Goal: Information Seeking & Learning: Learn about a topic

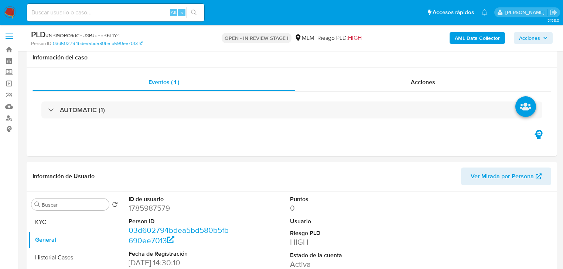
select select "10"
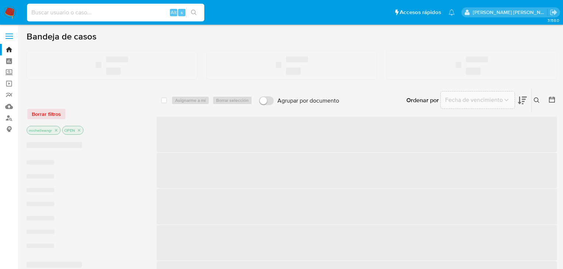
click at [74, 12] on input at bounding box center [115, 13] width 177 height 10
paste input "NBl9ORC6dCEU3RJqFeB6L1Y4"
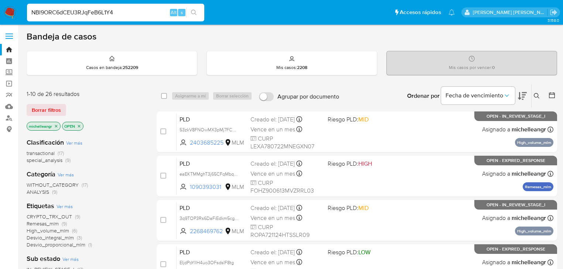
type input "NBl9ORC6dCEU3RJqFeB6L1Y4"
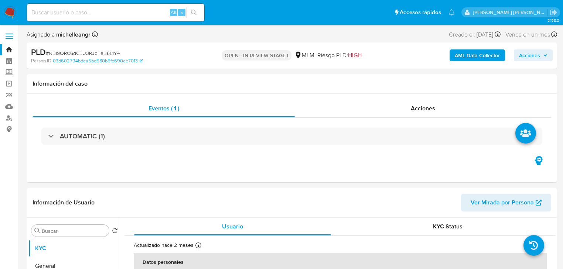
select select "10"
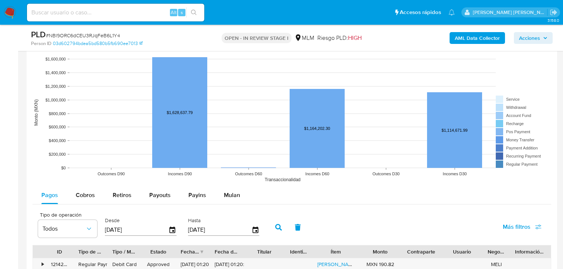
scroll to position [680, 0]
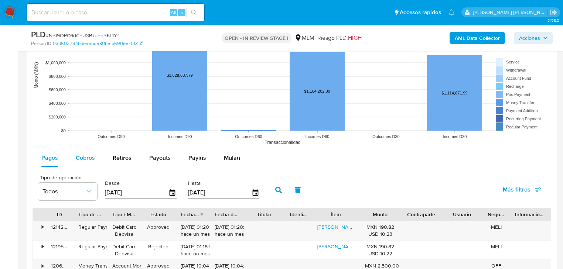
click at [83, 160] on span "Cobros" at bounding box center [85, 158] width 19 height 8
select select "10"
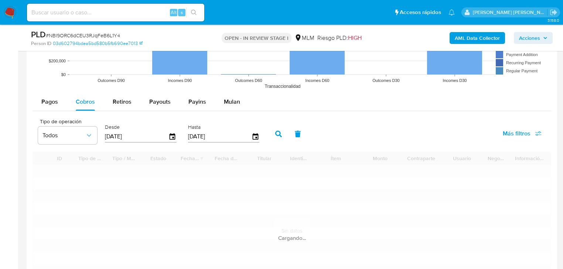
scroll to position [769, 0]
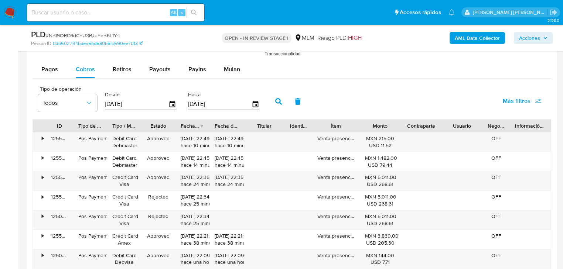
click at [557, 52] on main "3.158.0 Asignado a michelleangr Asignado el: 09/09/2025 18:55:55 Creado el: 12/…" at bounding box center [281, 60] width 563 height 1659
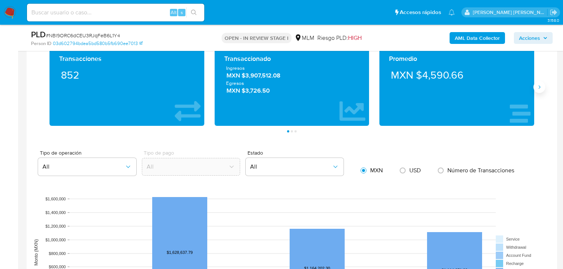
click at [538, 88] on icon "Siguiente" at bounding box center [540, 87] width 6 height 6
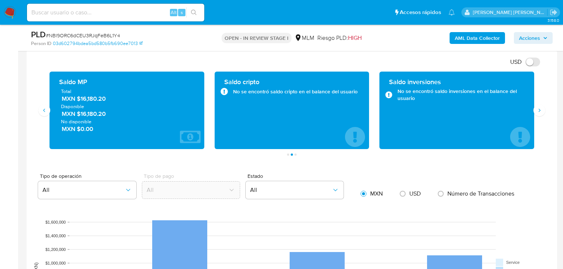
scroll to position [443, 0]
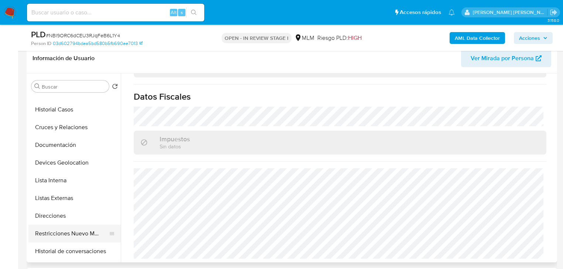
scroll to position [59, 0]
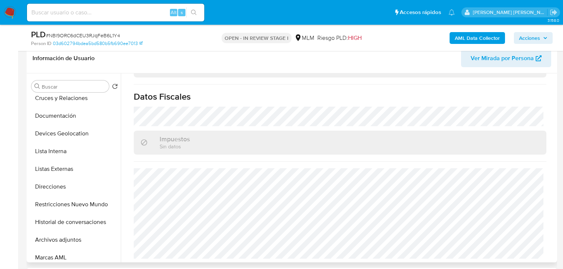
click at [71, 241] on button "Archivos adjuntos" at bounding box center [74, 240] width 92 height 18
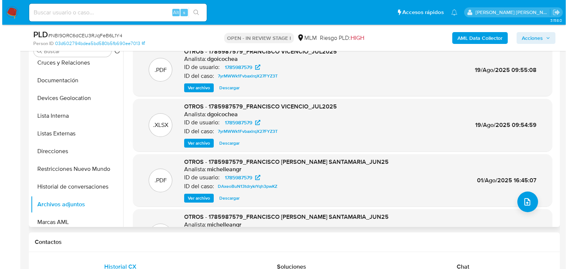
scroll to position [148, 0]
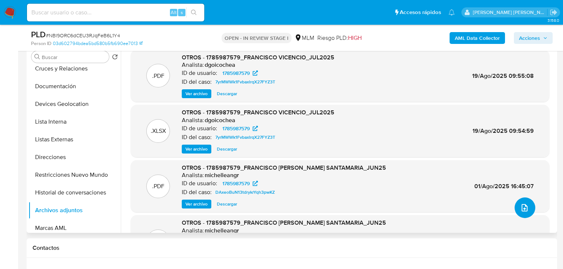
click at [524, 208] on icon "upload-file" at bounding box center [524, 208] width 9 height 9
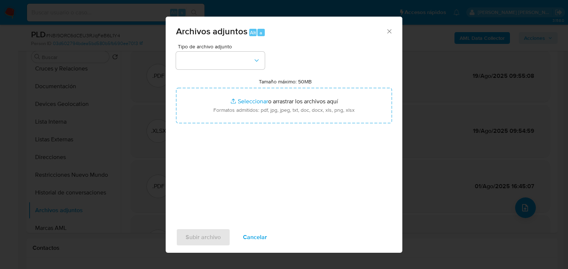
click at [391, 31] on icon "Cerrar" at bounding box center [388, 31] width 7 height 7
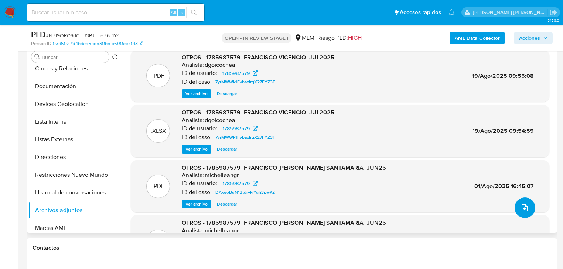
click at [518, 205] on button "upload-file" at bounding box center [525, 208] width 21 height 21
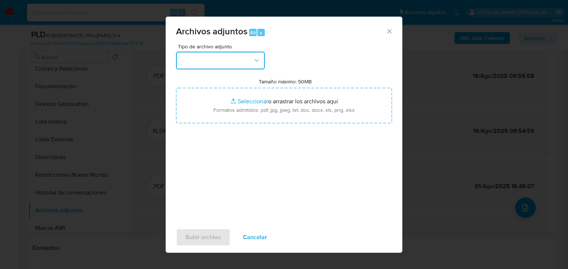
click at [215, 62] on button "button" at bounding box center [220, 61] width 89 height 18
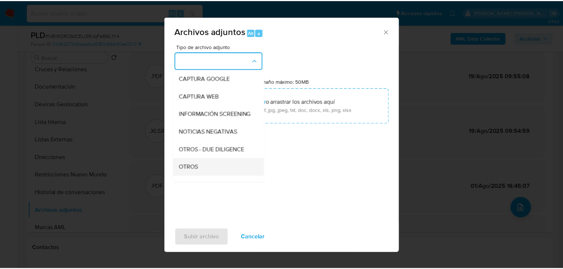
scroll to position [80, 0]
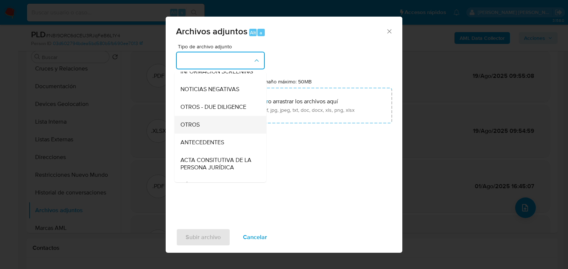
click at [204, 132] on div "OTROS" at bounding box center [217, 125] width 75 height 18
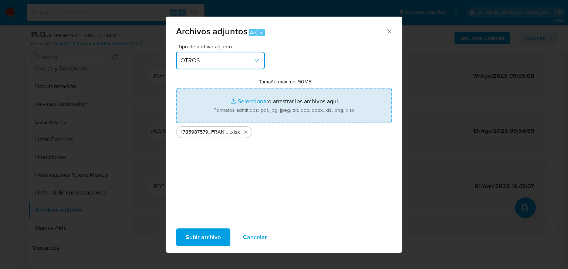
type input "C:\fakepath\1785987579_FRANCISCO JAVIER VICENCIO SANTAMARIA_AGO25.pdf"
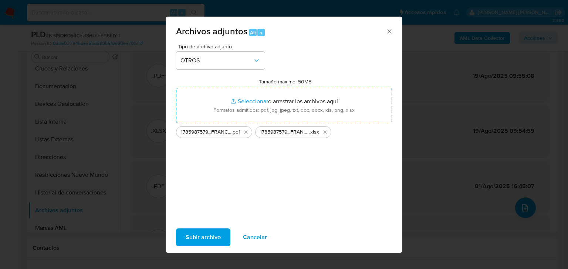
click at [201, 236] on span "Subir archivo" at bounding box center [202, 237] width 35 height 16
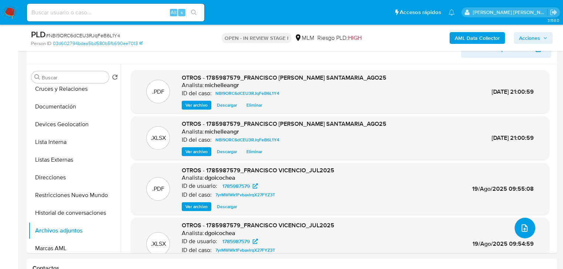
scroll to position [0, 0]
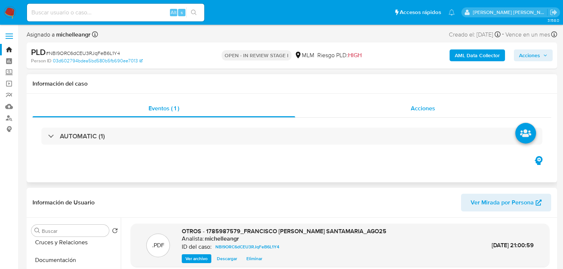
click at [414, 114] on div "Acciones" at bounding box center [423, 109] width 256 height 18
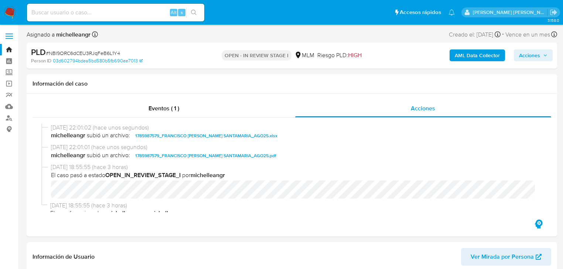
click at [537, 55] on span "Acciones" at bounding box center [529, 56] width 21 height 12
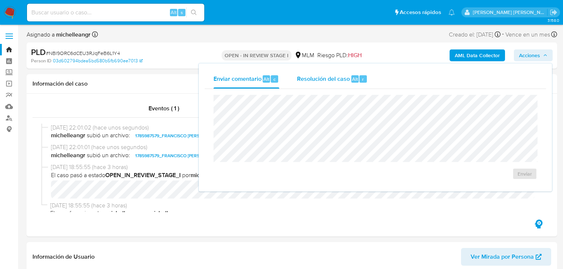
drag, startPoint x: 334, startPoint y: 79, endPoint x: 330, endPoint y: 85, distance: 8.0
click at [333, 78] on span "Resolución del caso" at bounding box center [323, 79] width 53 height 8
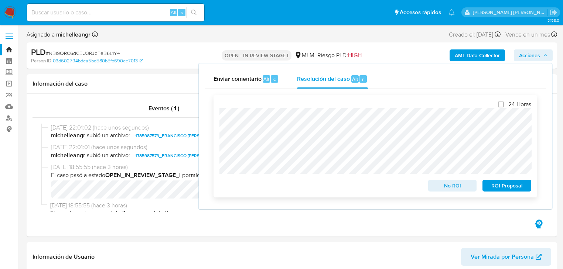
click at [514, 185] on span "ROI Proposal" at bounding box center [507, 186] width 38 height 10
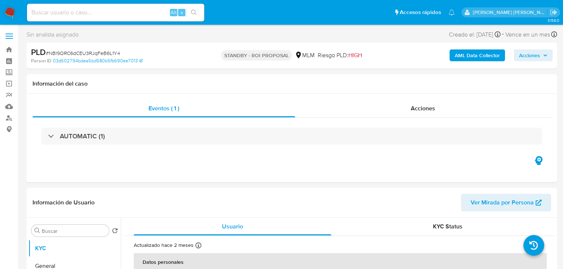
select select "10"
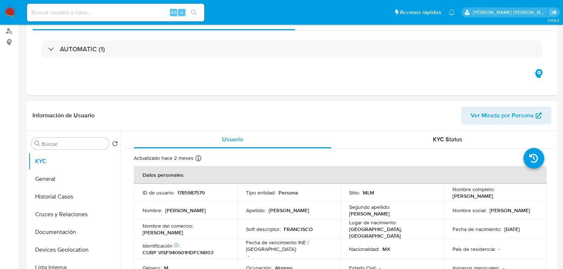
scroll to position [148, 0]
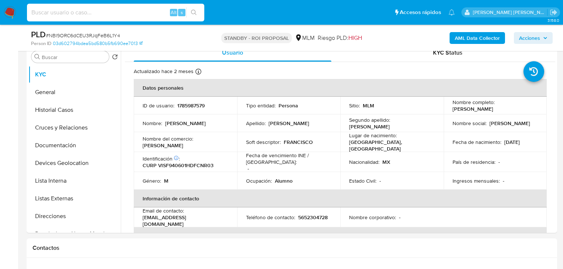
click at [100, 12] on input at bounding box center [115, 13] width 177 height 10
paste input "439618303"
type input "439618303"
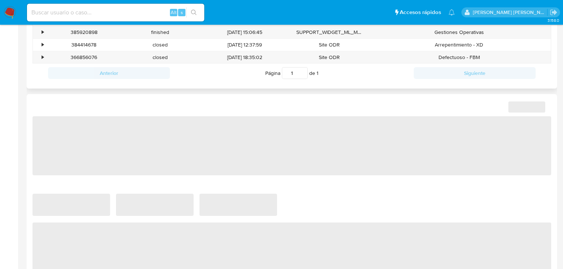
scroll to position [355, 0]
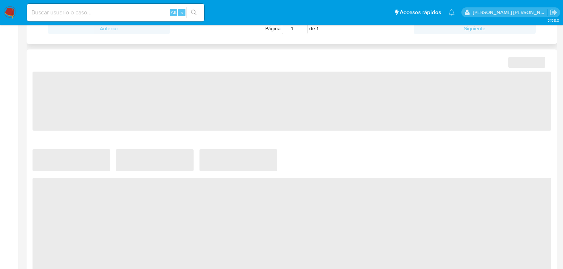
select select "10"
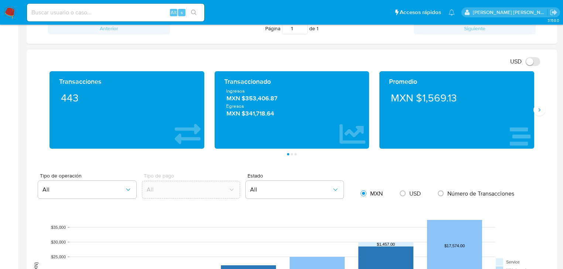
click at [83, 13] on input at bounding box center [115, 13] width 177 height 10
paste input "720616956"
type input "720616956"
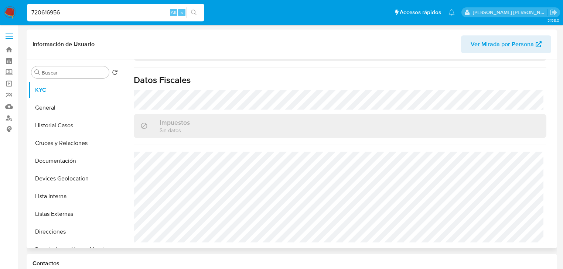
select select "10"
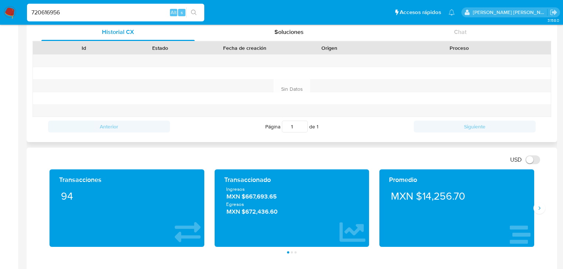
scroll to position [266, 0]
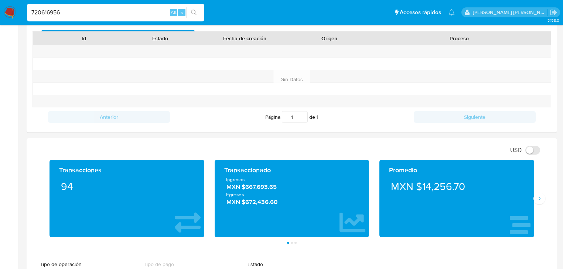
drag, startPoint x: 110, startPoint y: 11, endPoint x: 0, endPoint y: -23, distance: 115.4
paste input "380047334"
type input "380047334"
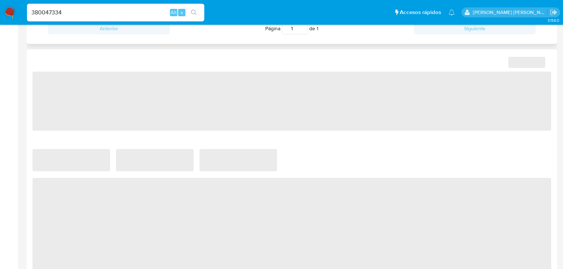
scroll to position [459, 0]
select select "10"
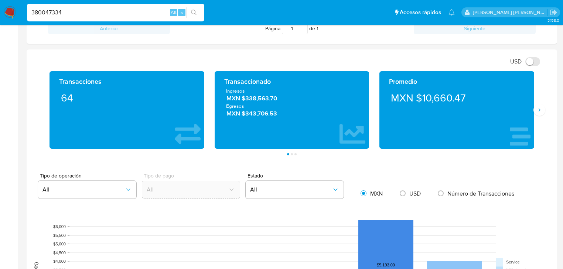
drag, startPoint x: 92, startPoint y: 10, endPoint x: 0, endPoint y: -7, distance: 94.0
click at [0, 0] on html "Pausado Ver notificaciones 380047334 Alt s Accesos rápidos Presiona las siguien…" at bounding box center [281, 222] width 563 height 1155
paste input "1209713139"
type input "1209713139"
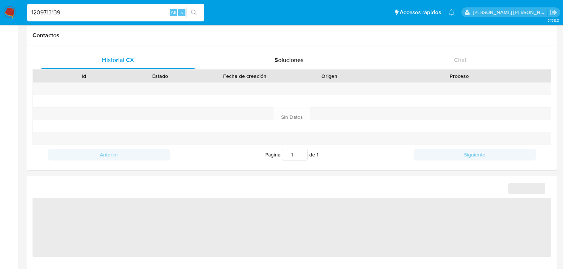
scroll to position [236, 0]
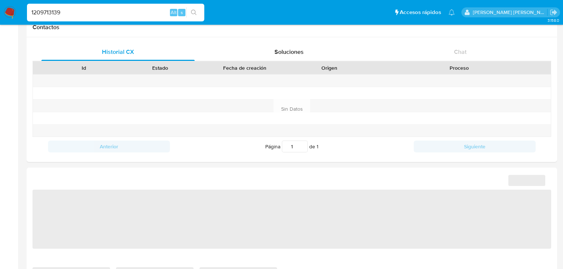
select select "10"
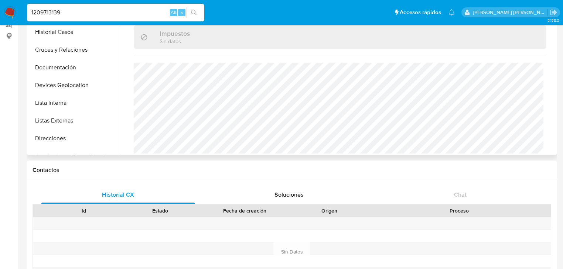
scroll to position [0, 0]
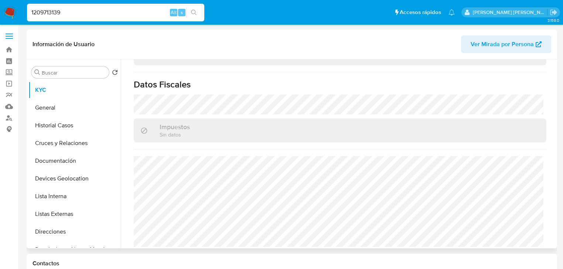
drag, startPoint x: 75, startPoint y: 131, endPoint x: 150, endPoint y: 173, distance: 86.2
click at [75, 131] on button "Historial Casos" at bounding box center [74, 126] width 92 height 18
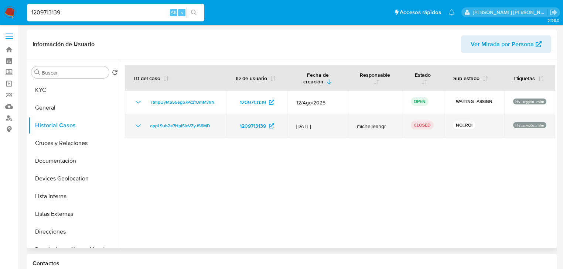
click at [137, 124] on icon "Mostrar/Ocultar" at bounding box center [138, 126] width 9 height 9
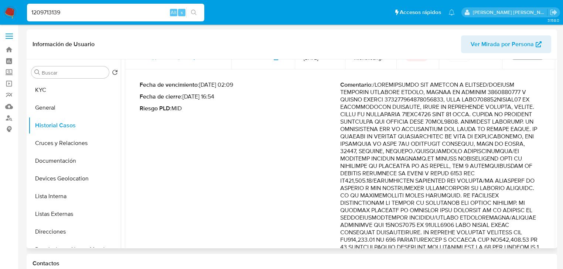
scroll to position [89, 0]
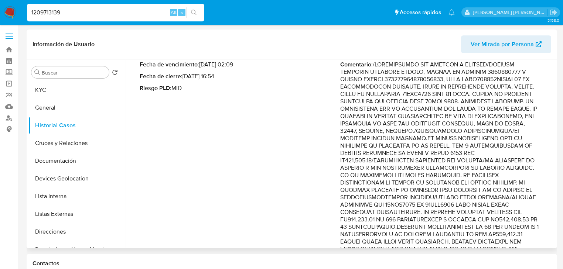
drag, startPoint x: 476, startPoint y: 203, endPoint x: 529, endPoint y: 208, distance: 53.1
click at [529, 208] on p "Comentario :" at bounding box center [440, 249] width 201 height 377
paste input "380047334"
type input "380047334"
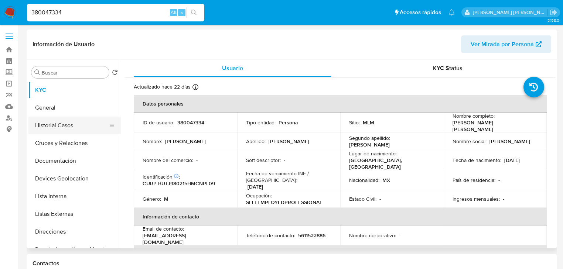
click at [69, 124] on button "Historial Casos" at bounding box center [71, 126] width 86 height 18
select select "10"
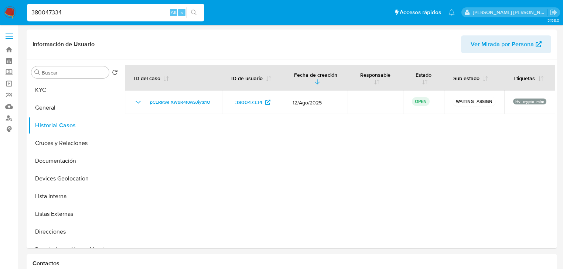
drag, startPoint x: 77, startPoint y: 16, endPoint x: 0, endPoint y: 10, distance: 77.1
click at [0, 13] on nav "Pausado Ver notificaciones 380047334 Alt s Accesos rápidos Presiona las siguien…" at bounding box center [281, 12] width 563 height 25
paste input "720616956"
type input "720616956"
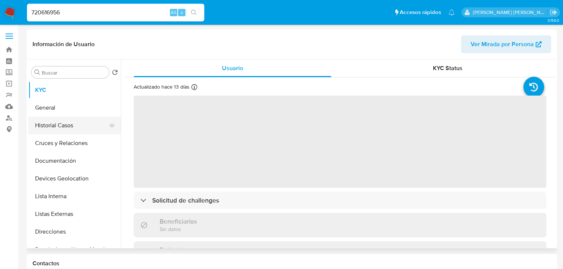
click at [66, 126] on button "Historial Casos" at bounding box center [71, 126] width 86 height 18
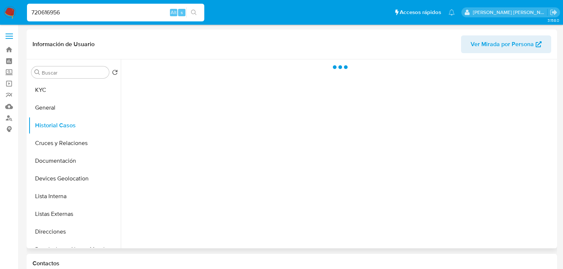
select select "10"
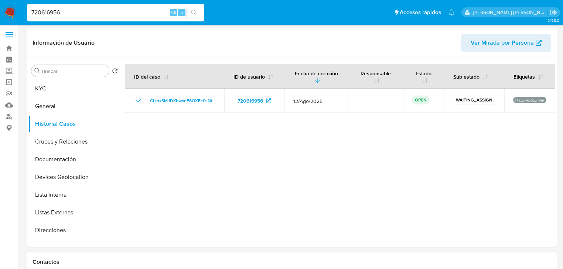
scroll to position [148, 0]
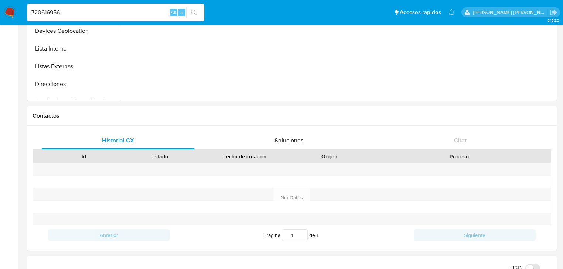
drag, startPoint x: 78, startPoint y: 13, endPoint x: 0, endPoint y: -18, distance: 84.3
paste input "189979345"
type input "189979345"
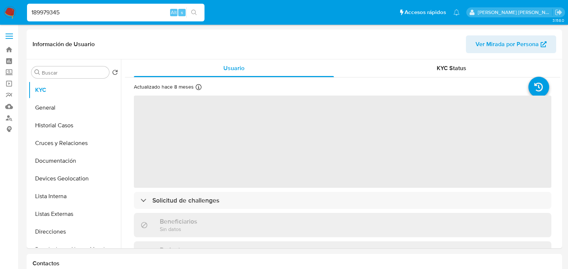
select select "10"
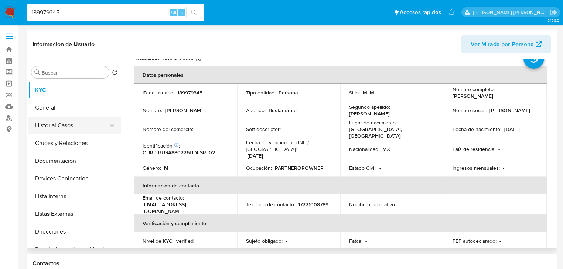
scroll to position [59, 0]
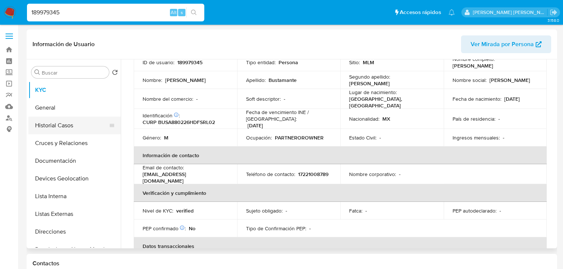
click at [33, 121] on button "Historial Casos" at bounding box center [71, 126] width 86 height 18
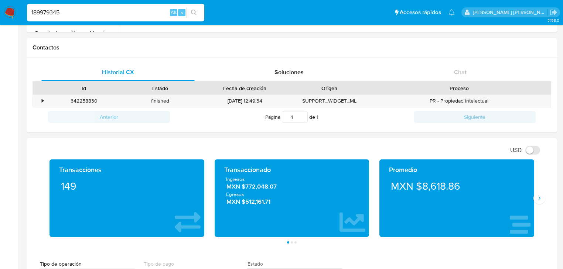
scroll to position [266, 0]
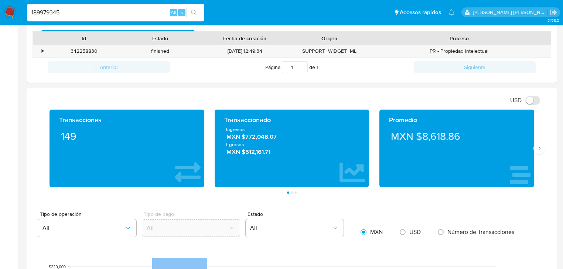
drag, startPoint x: 65, startPoint y: 14, endPoint x: 0, endPoint y: 3, distance: 65.7
click at [0, 3] on nav "Pausado Ver notificaciones 189979345 Alt s Accesos rápidos Presiona las siguien…" at bounding box center [281, 12] width 563 height 25
paste input "155160083"
type input "1155160083"
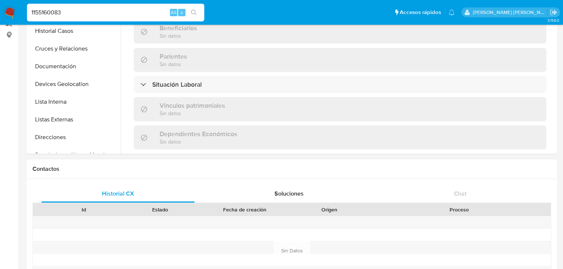
scroll to position [459, 0]
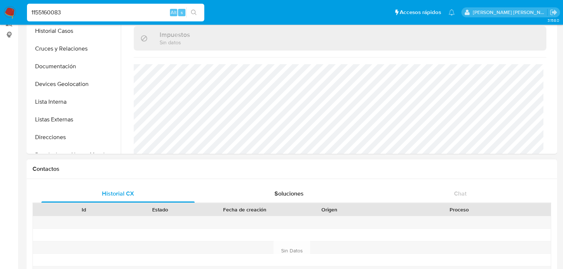
select select "10"
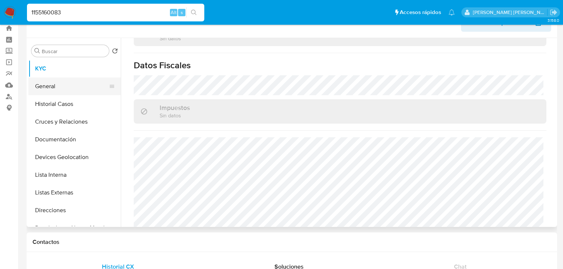
scroll to position [0, 0]
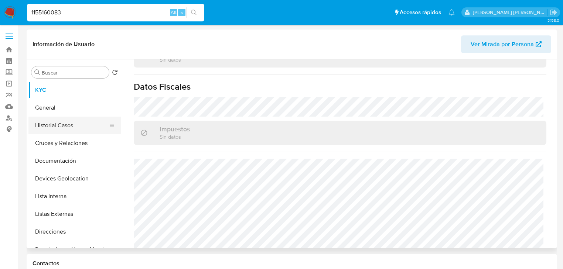
click at [63, 130] on button "Historial Casos" at bounding box center [71, 126] width 86 height 18
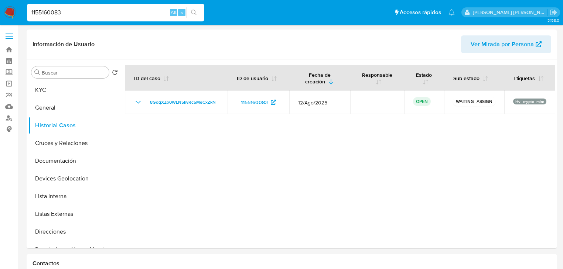
drag, startPoint x: 60, startPoint y: 11, endPoint x: 0, endPoint y: -20, distance: 67.8
paste input "63405740"
type input "163405740"
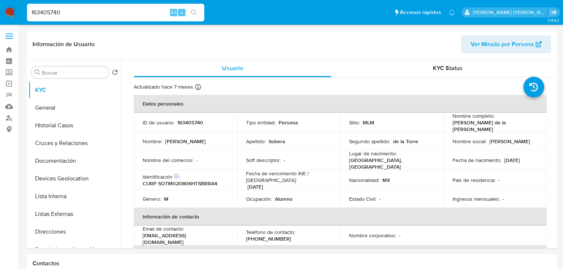
select select "10"
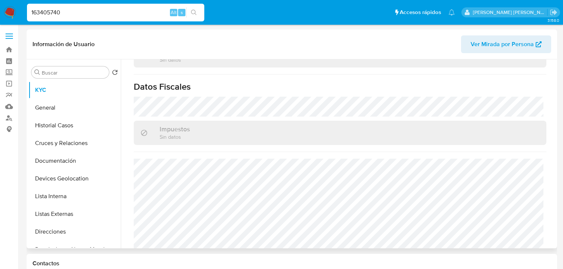
drag, startPoint x: 60, startPoint y: 123, endPoint x: 151, endPoint y: 125, distance: 90.9
click at [60, 123] on button "Historial Casos" at bounding box center [74, 126] width 92 height 18
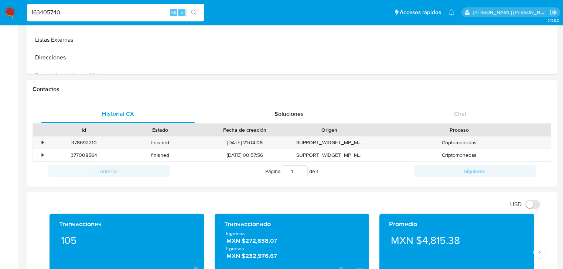
scroll to position [207, 0]
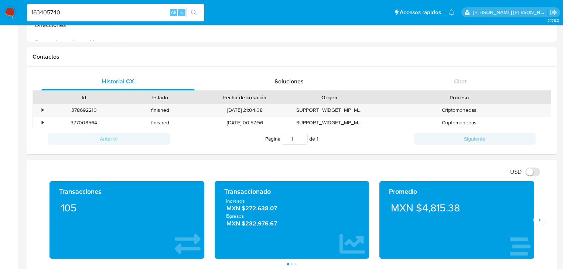
drag, startPoint x: 72, startPoint y: 12, endPoint x: 0, endPoint y: 0, distance: 72.6
click at [0, 3] on nav "Pausado Ver notificaciones 163405740 Alt s Accesos rápidos Presiona las siguien…" at bounding box center [281, 12] width 563 height 25
paste input "212855056"
type input "212855056"
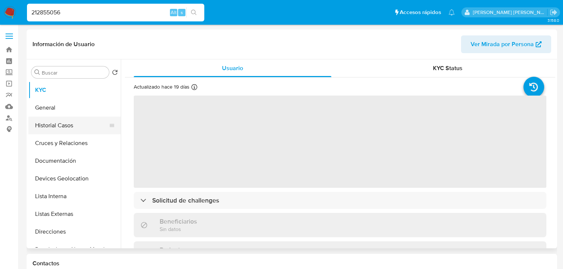
click at [51, 125] on button "Historial Casos" at bounding box center [71, 126] width 86 height 18
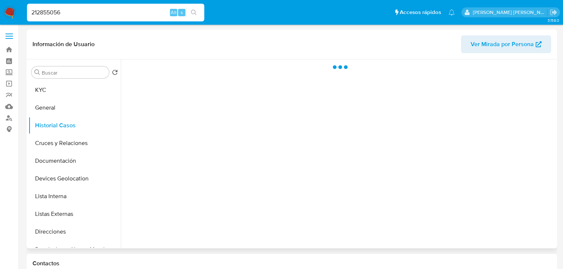
select select "10"
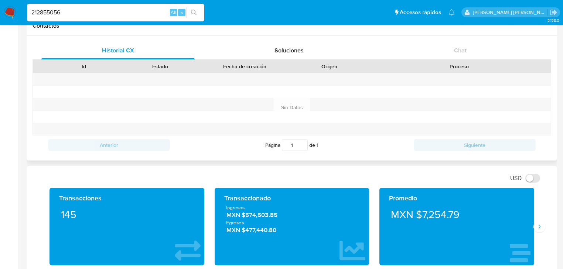
scroll to position [296, 0]
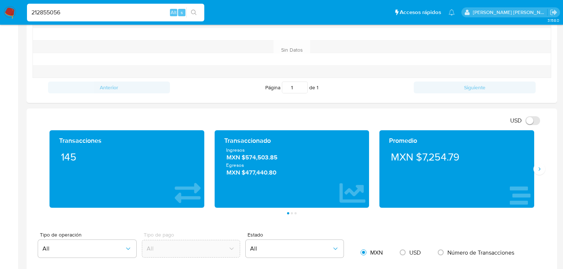
drag, startPoint x: 82, startPoint y: 12, endPoint x: 0, endPoint y: -8, distance: 84.8
paste input "184363832"
type input "184363832"
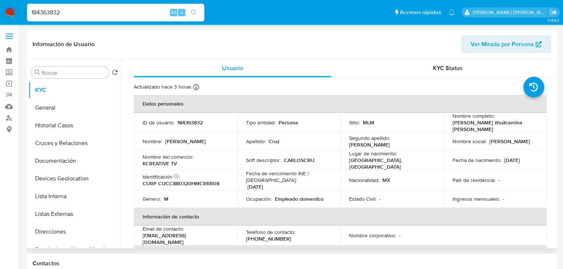
select select "10"
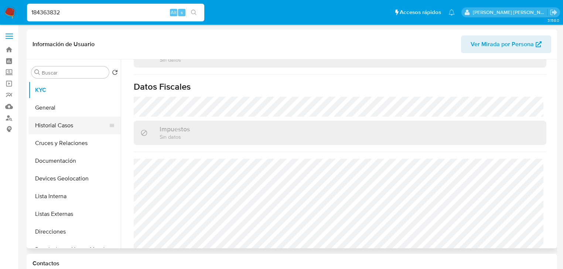
drag, startPoint x: 59, startPoint y: 114, endPoint x: 59, endPoint y: 126, distance: 12.2
click at [59, 115] on button "General" at bounding box center [74, 108] width 92 height 18
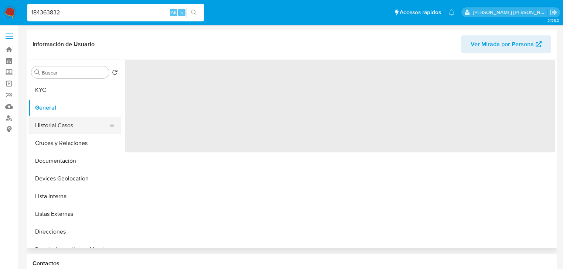
click at [59, 127] on button "Historial Casos" at bounding box center [71, 126] width 86 height 18
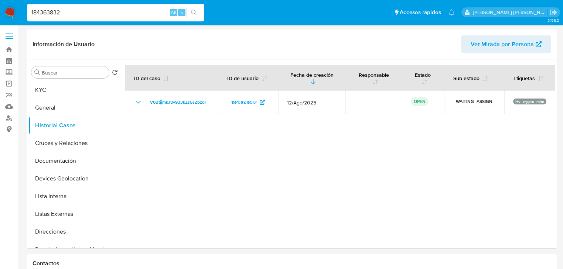
click at [0, 3] on nav "Pausado Ver notificaciones 184363832 Alt s Accesos rápidos Presiona las siguien…" at bounding box center [281, 12] width 563 height 25
paste input "614702664"
type input "1614702664"
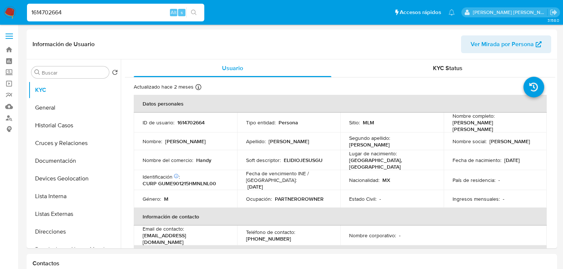
select select "10"
click at [78, 118] on button "Historial Casos" at bounding box center [71, 126] width 86 height 18
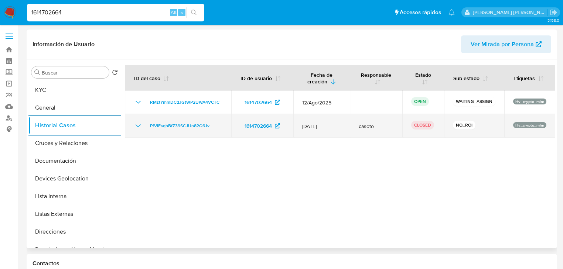
click at [142, 126] on icon "Mostrar/Ocultar" at bounding box center [138, 126] width 9 height 9
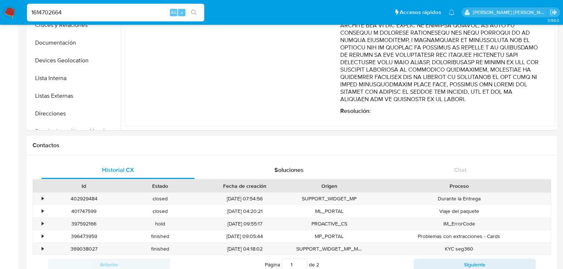
scroll to position [236, 0]
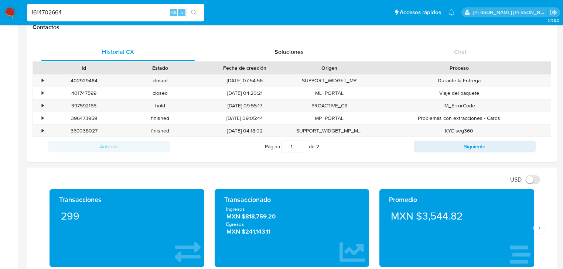
drag, startPoint x: 7, startPoint y: 19, endPoint x: 0, endPoint y: 20, distance: 6.7
click at [0, 19] on nav "Pausado Ver notificaciones 1614702664 Alt s Accesos rápidos Presiona las siguie…" at bounding box center [281, 12] width 563 height 25
drag, startPoint x: 44, startPoint y: 15, endPoint x: 13, endPoint y: 15, distance: 31.0
click at [14, 15] on nav "Pausado Ver notificaciones 1614702664 Alt s Accesos rápidos Presiona las siguie…" at bounding box center [281, 12] width 563 height 25
paste input "95871973"
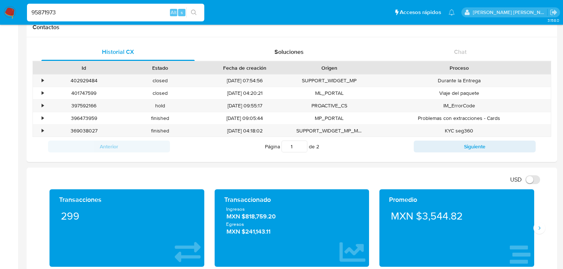
type input "95871973"
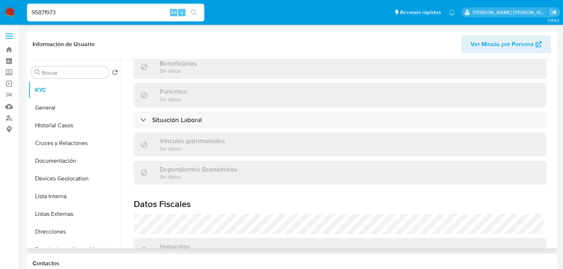
select select "10"
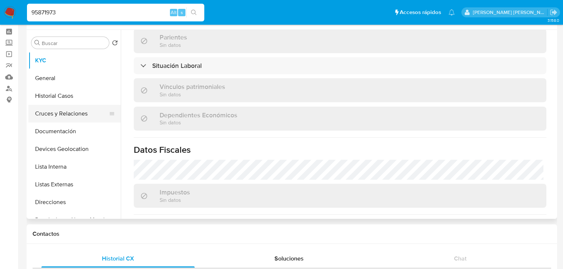
scroll to position [319, 0]
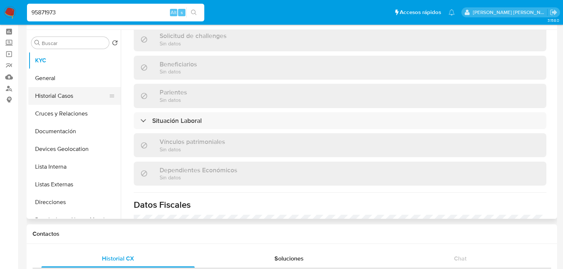
click at [58, 93] on button "Historial Casos" at bounding box center [71, 96] width 86 height 18
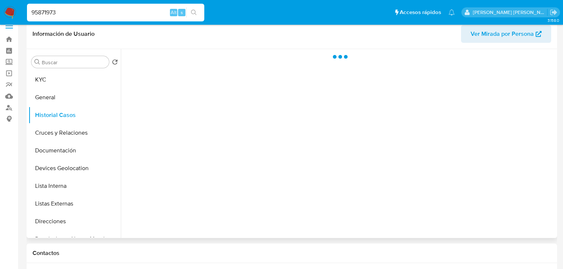
scroll to position [0, 0]
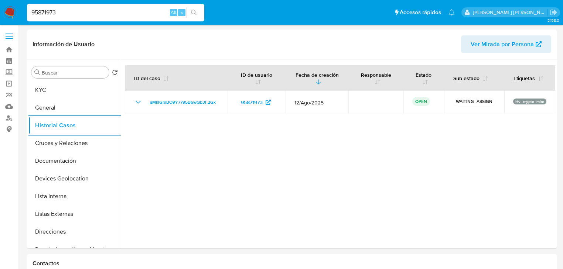
drag, startPoint x: 57, startPoint y: 10, endPoint x: 0, endPoint y: -7, distance: 59.2
paste input "2568098096"
type input "2568098096"
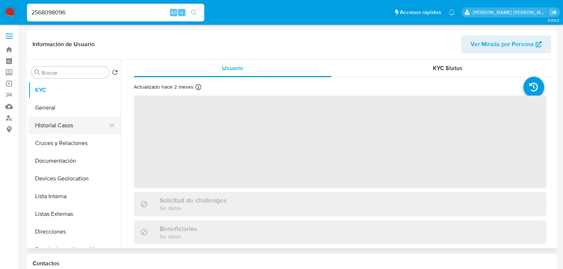
click at [72, 125] on button "Historial Casos" at bounding box center [71, 126] width 86 height 18
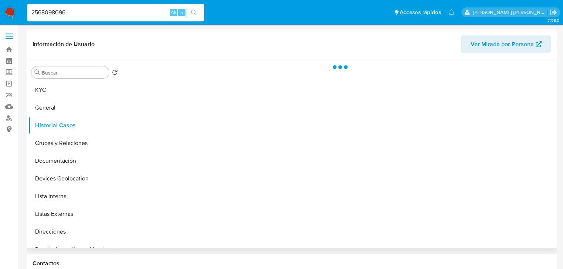
select select "10"
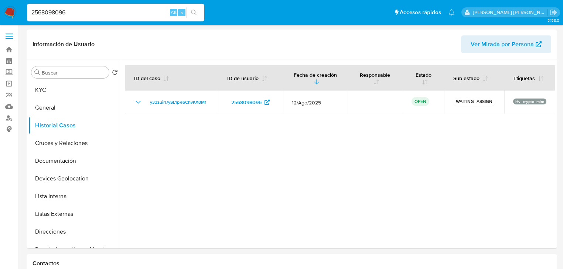
drag, startPoint x: 69, startPoint y: 9, endPoint x: 0, endPoint y: -17, distance: 74.1
paste input "400915025"
type input "400915025"
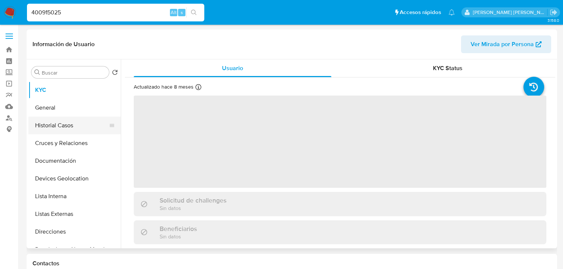
click at [68, 129] on button "Historial Casos" at bounding box center [71, 126] width 86 height 18
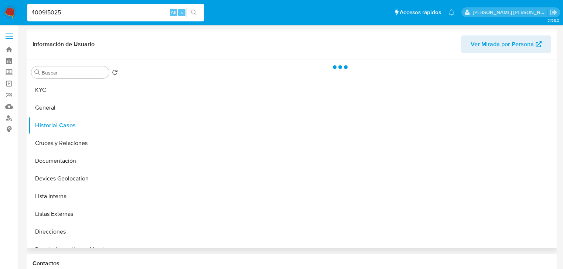
select select "10"
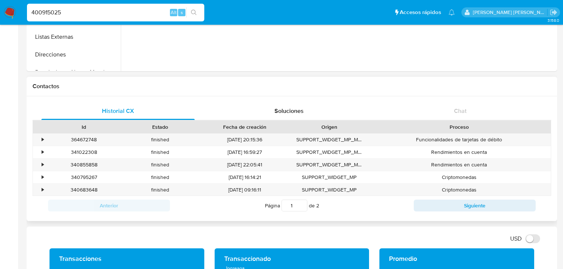
scroll to position [296, 0]
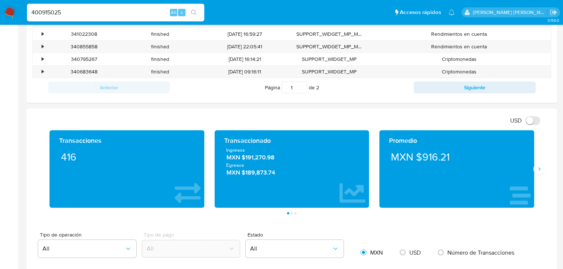
drag, startPoint x: 71, startPoint y: 15, endPoint x: 0, endPoint y: -9, distance: 74.4
paste input "1887510082"
type input "1887510082"
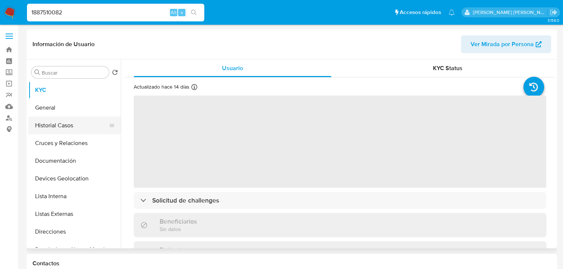
click at [71, 129] on button "Historial Casos" at bounding box center [71, 126] width 86 height 18
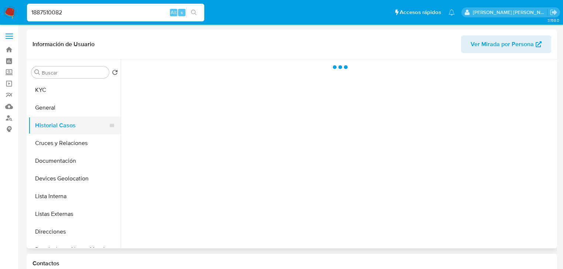
select select "10"
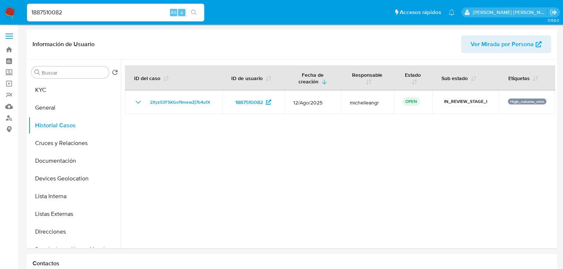
drag, startPoint x: 40, startPoint y: 8, endPoint x: 0, endPoint y: 7, distance: 40.3
paste input "2174988238"
type input "2174988238"
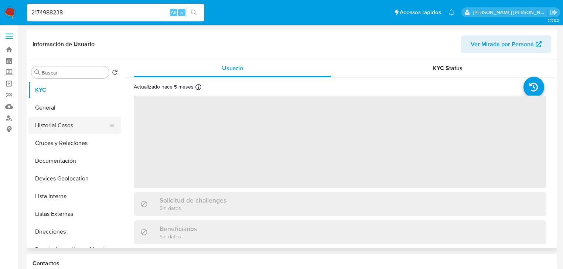
click at [80, 130] on button "Historial Casos" at bounding box center [71, 126] width 86 height 18
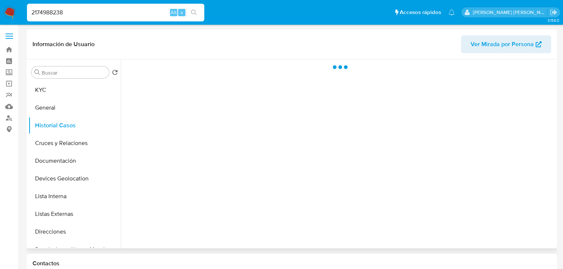
select select "10"
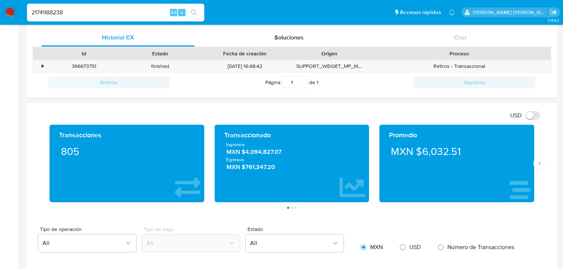
scroll to position [296, 0]
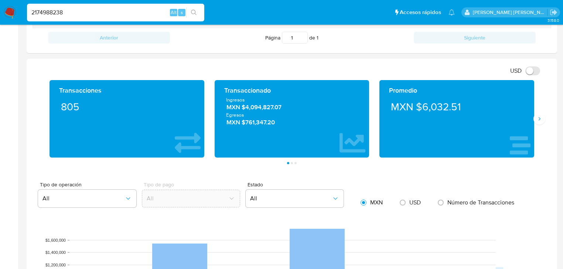
drag, startPoint x: 57, startPoint y: 12, endPoint x: 0, endPoint y: -22, distance: 66.0
paste input "268469762"
type input "2268469762"
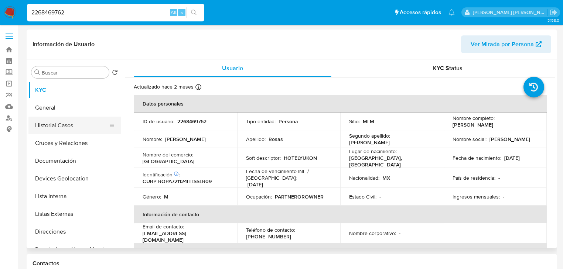
select select "10"
click at [70, 125] on button "Historial Casos" at bounding box center [71, 126] width 86 height 18
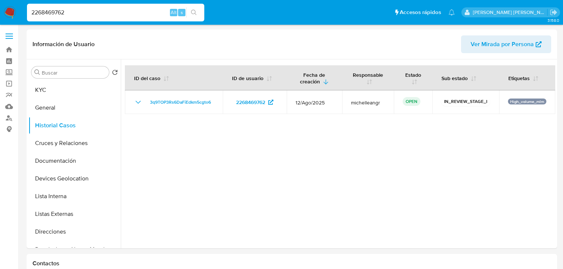
drag, startPoint x: 80, startPoint y: 11, endPoint x: 0, endPoint y: -25, distance: 87.6
paste input "403685225"
type input "2403685225"
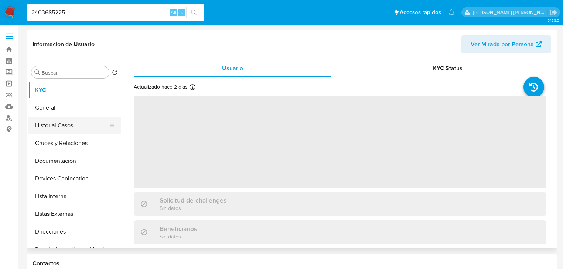
click at [60, 126] on button "Historial Casos" at bounding box center [71, 126] width 86 height 18
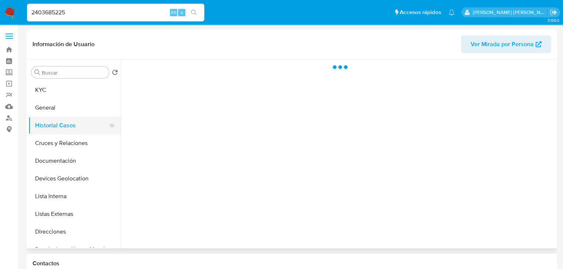
select select "10"
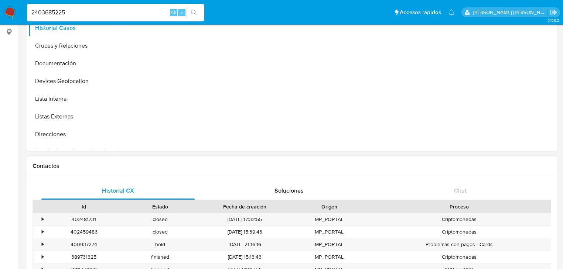
scroll to position [207, 0]
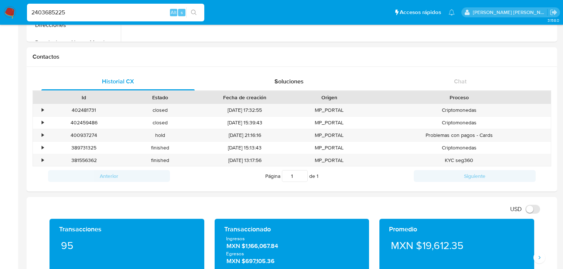
drag, startPoint x: 66, startPoint y: 6, endPoint x: 0, endPoint y: -36, distance: 78.2
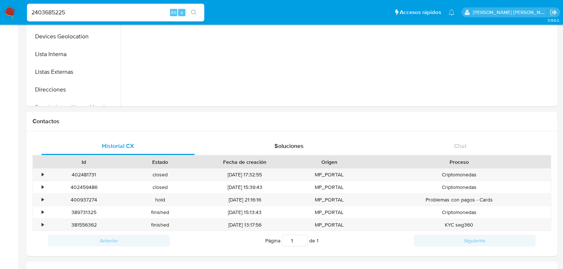
paste input "494559140"
type input "494559140"
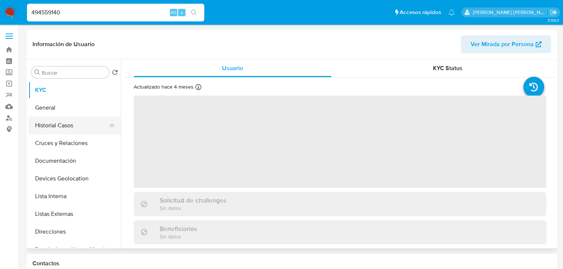
click at [56, 122] on button "Historial Casos" at bounding box center [71, 126] width 86 height 18
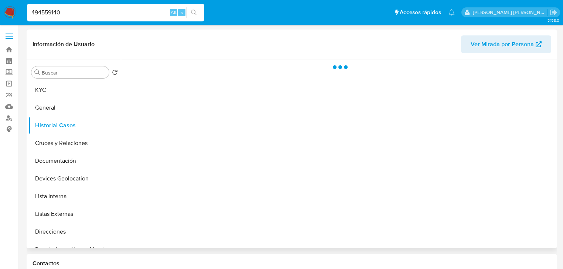
select select "10"
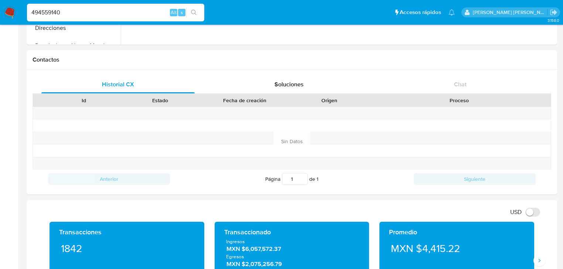
scroll to position [296, 0]
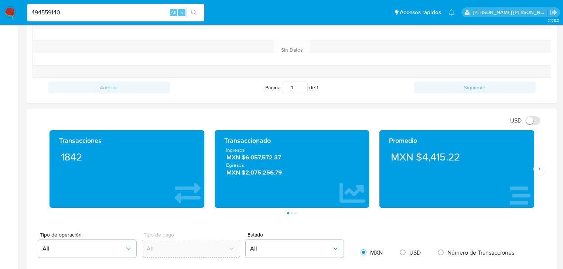
drag, startPoint x: 90, startPoint y: 8, endPoint x: 0, endPoint y: -36, distance: 100.1
click at [0, 0] on html "Pausado Ver notificaciones 494559140 Alt s Accesos rápidos Presiona las siguien…" at bounding box center [281, 273] width 563 height 1138
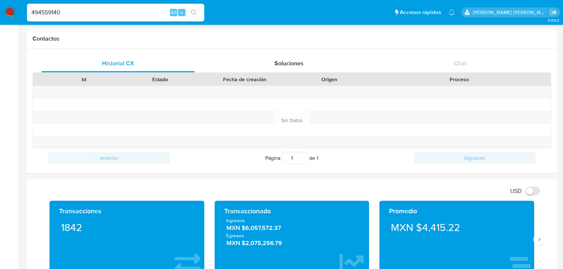
paste input "1220700088"
type input "1220700088"
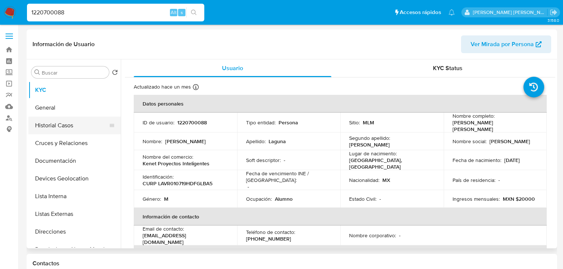
click at [65, 122] on button "Historial Casos" at bounding box center [71, 126] width 86 height 18
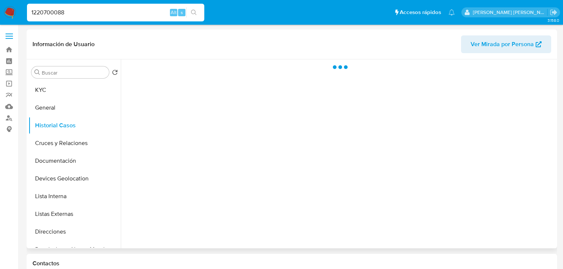
select select "10"
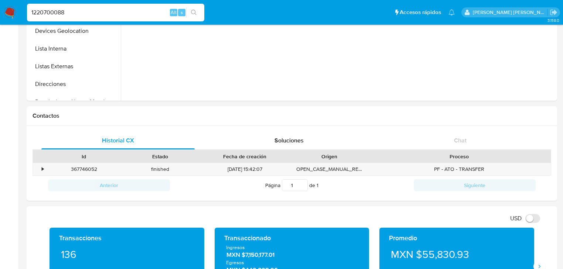
scroll to position [266, 0]
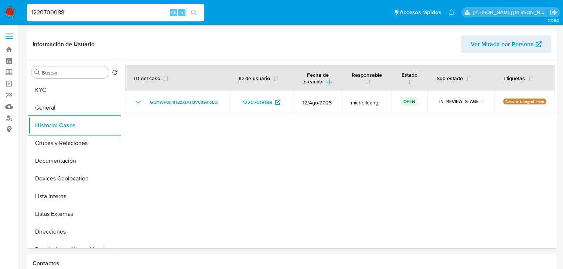
select select "10"
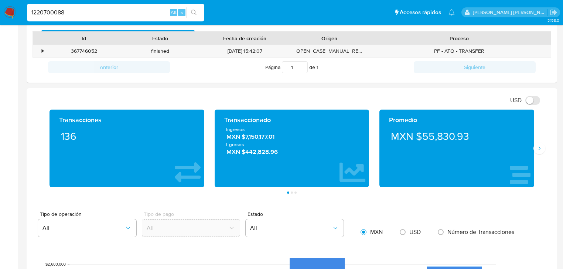
drag, startPoint x: 79, startPoint y: 7, endPoint x: 0, endPoint y: -31, distance: 87.9
paste input "2585536537"
type input "2585536537"
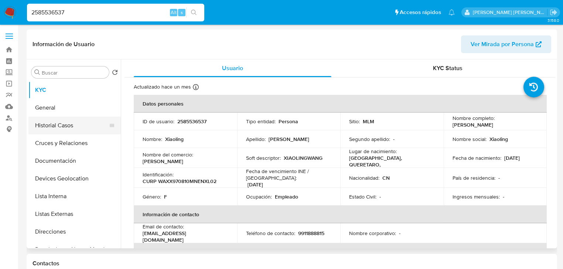
select select "10"
click at [59, 127] on button "Historial Casos" at bounding box center [71, 126] width 86 height 18
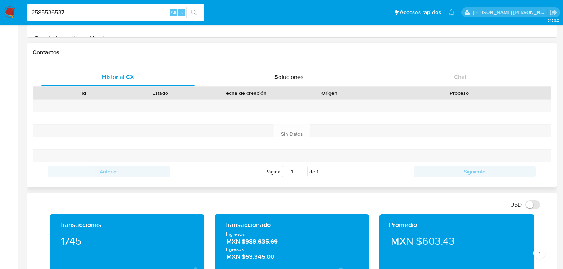
scroll to position [266, 0]
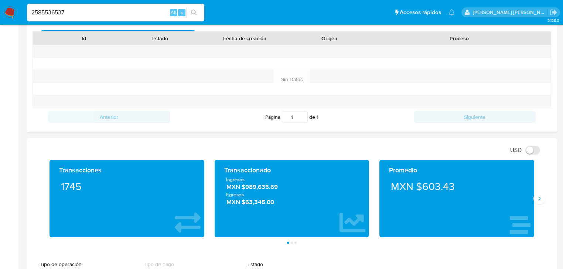
click at [17, 9] on nav "Pausado Ver notificaciones 2585536537 Alt s Accesos rápidos Presiona las siguie…" at bounding box center [281, 12] width 563 height 25
click at [10, 12] on img at bounding box center [10, 12] width 13 height 13
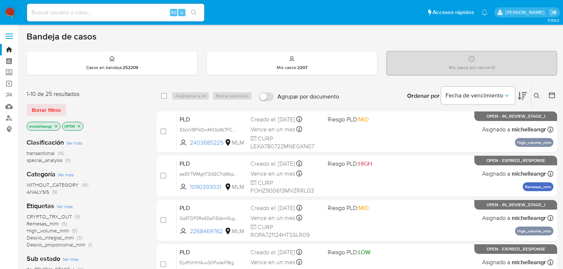
click at [58, 126] on icon "close-filter" at bounding box center [56, 126] width 4 height 4
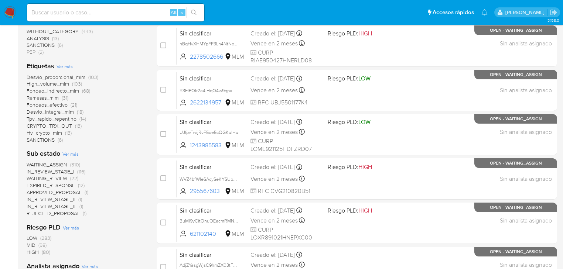
scroll to position [177, 0]
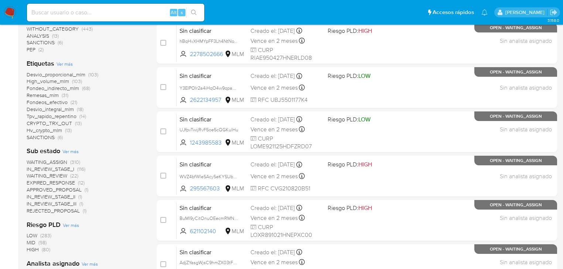
click at [46, 183] on span "EXPIRED_RESPONSE" at bounding box center [51, 182] width 48 height 7
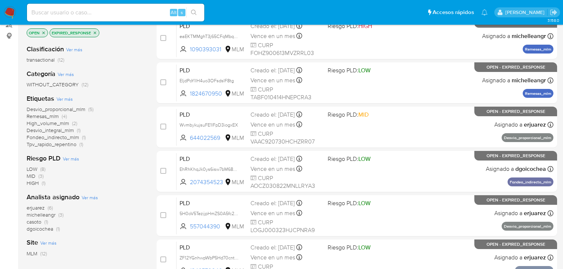
scroll to position [89, 0]
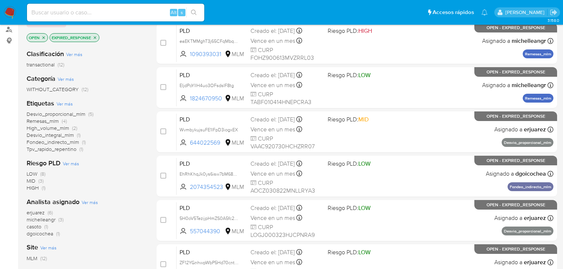
click at [97, 36] on icon "close-filter" at bounding box center [95, 37] width 4 height 4
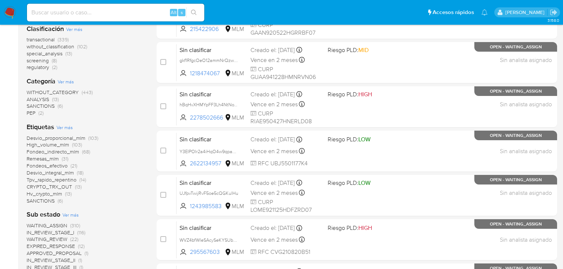
scroll to position [148, 0]
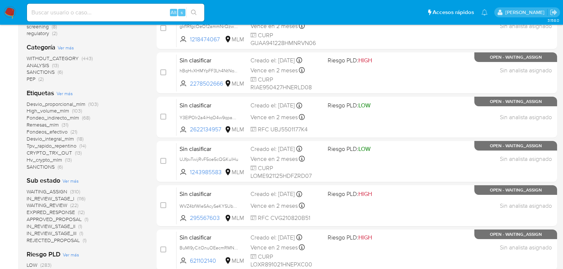
click at [63, 205] on span "WAITING_REVIEW" at bounding box center [47, 205] width 41 height 7
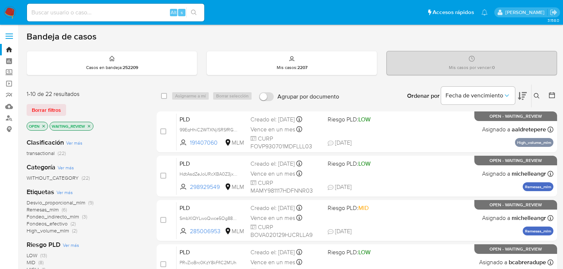
click at [95, 15] on input at bounding box center [115, 13] width 177 height 10
paste input "2XyzS3FSKGsf9mewZj7b4ufX"
type input "2XyzS3FSKGsf9mewZj7b4ufX"
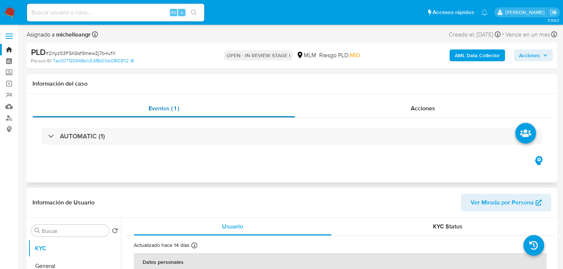
select select "10"
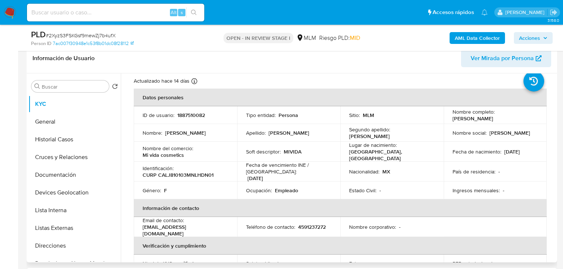
scroll to position [30, 0]
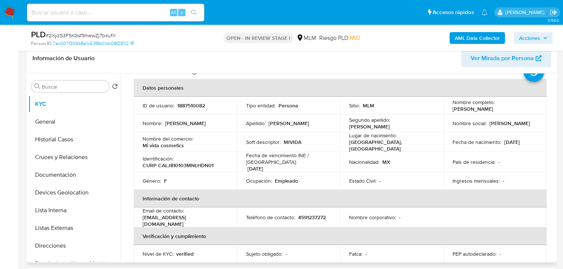
click at [507, 149] on td "Fecha de nacimiento : [DEMOGRAPHIC_DATA]" at bounding box center [495, 142] width 103 height 20
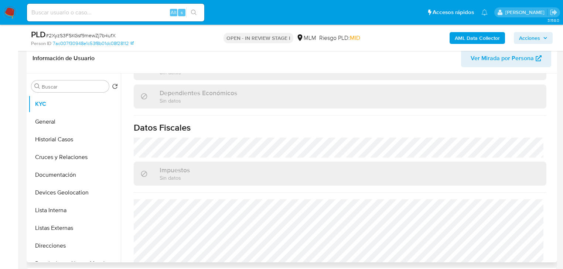
scroll to position [459, 0]
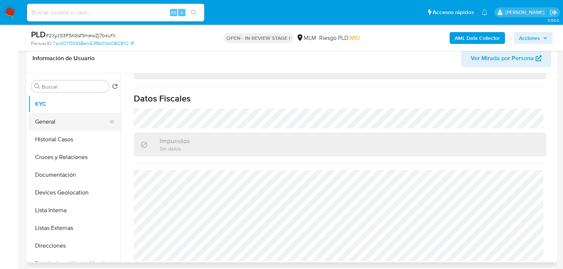
click at [49, 125] on button "General" at bounding box center [71, 122] width 86 height 18
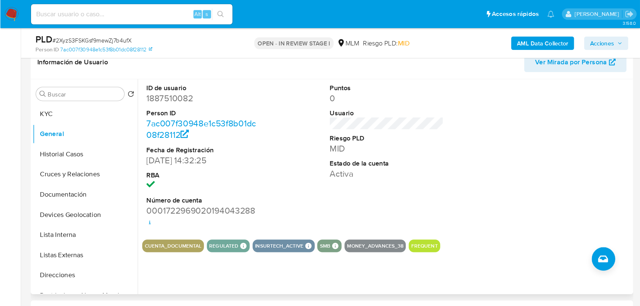
scroll to position [148, 0]
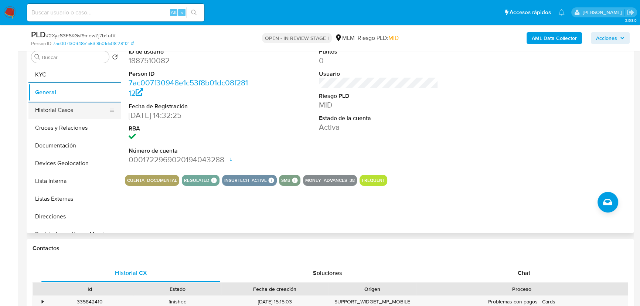
click at [82, 108] on button "Historial Casos" at bounding box center [71, 110] width 86 height 18
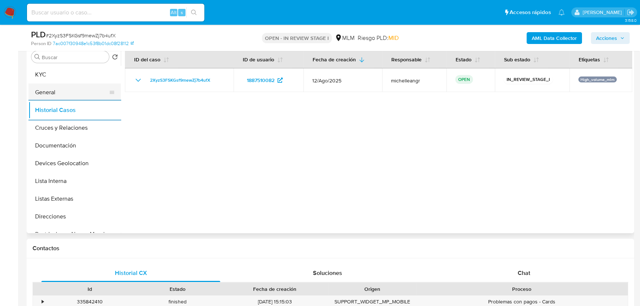
click at [57, 92] on button "General" at bounding box center [71, 93] width 86 height 18
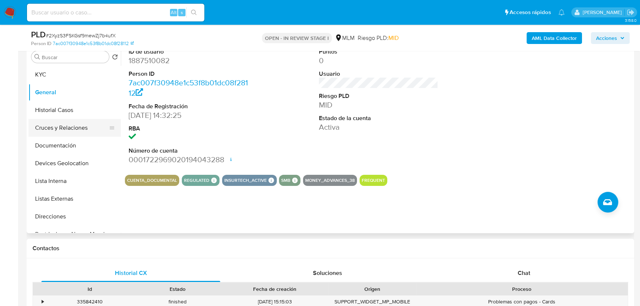
click at [71, 127] on button "Cruces y Relaciones" at bounding box center [71, 128] width 86 height 18
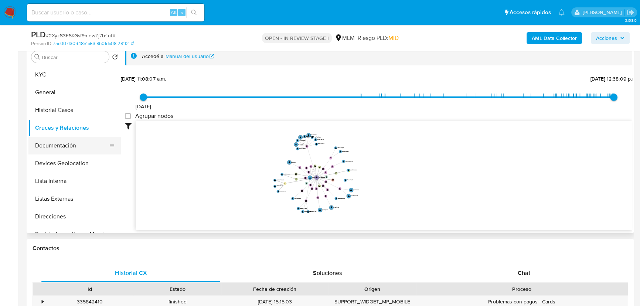
click at [77, 153] on button "Documentación" at bounding box center [71, 146] width 86 height 18
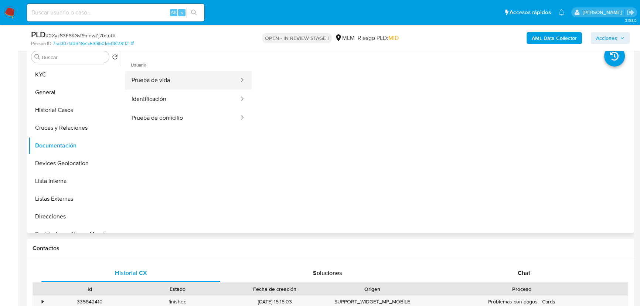
drag, startPoint x: 178, startPoint y: 85, endPoint x: 217, endPoint y: 87, distance: 39.6
click at [178, 85] on button "Prueba de vida" at bounding box center [182, 80] width 115 height 19
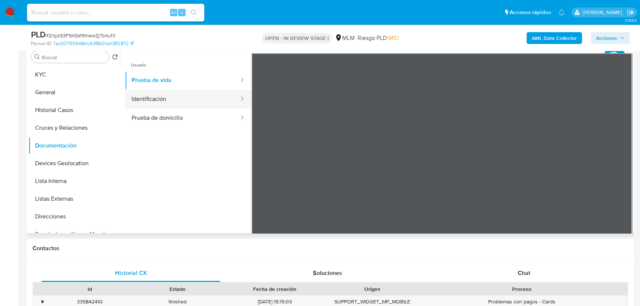
click at [190, 101] on button "Identificación" at bounding box center [182, 99] width 115 height 19
drag, startPoint x: 70, startPoint y: 167, endPoint x: 166, endPoint y: 145, distance: 98.7
click at [70, 167] on button "Devices Geolocation" at bounding box center [74, 163] width 92 height 18
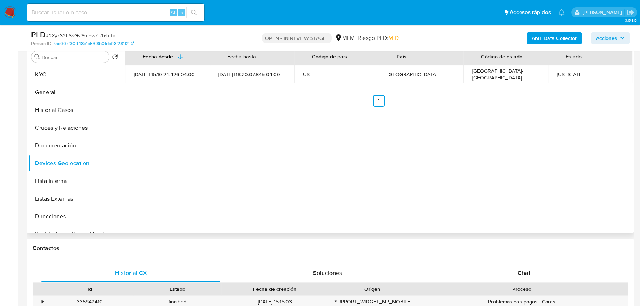
drag, startPoint x: 67, startPoint y: 198, endPoint x: 249, endPoint y: 186, distance: 182.9
click at [67, 198] on button "Listas Externas" at bounding box center [74, 199] width 92 height 18
click at [249, 186] on div "Fecha desde [GEOGRAPHIC_DATA] hasta Código de país País Código de estado Estado…" at bounding box center [376, 138] width 511 height 189
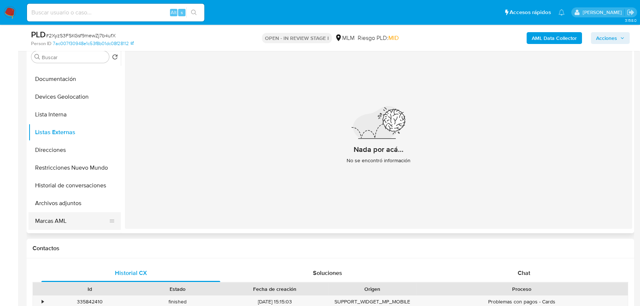
scroll to position [101, 0]
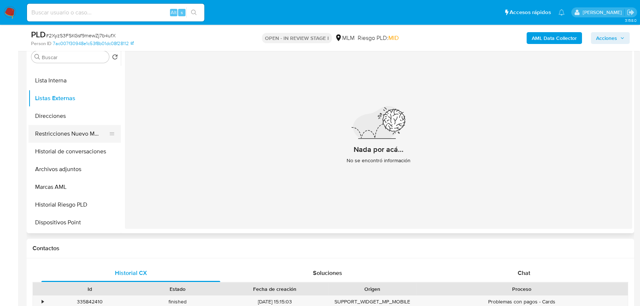
click at [96, 130] on button "Restricciones Nuevo Mundo" at bounding box center [71, 134] width 86 height 18
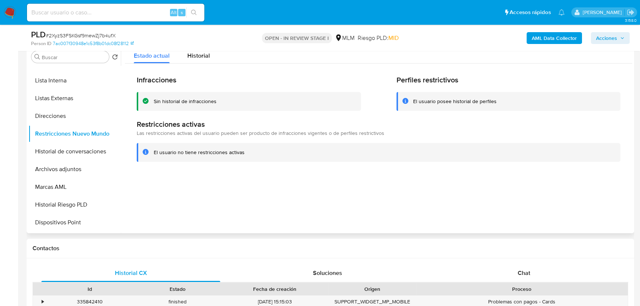
scroll to position [0, 0]
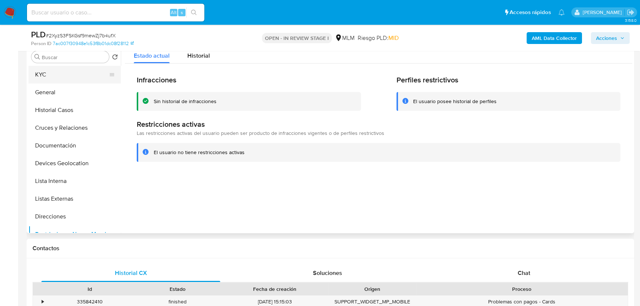
click at [62, 73] on button "KYC" at bounding box center [71, 75] width 86 height 18
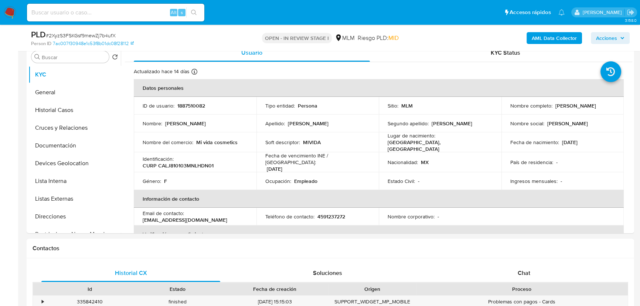
drag, startPoint x: 191, startPoint y: 219, endPoint x: 291, endPoint y: 35, distance: 209.0
click at [142, 220] on td "Email de contacto : [EMAIL_ADDRESS][DOMAIN_NAME]" at bounding box center [195, 217] width 123 height 18
copy p "[EMAIL_ADDRESS][DOMAIN_NAME]"
click at [388, 213] on p "Nombre corporativo :" at bounding box center [411, 216] width 47 height 7
click at [340, 213] on p "4591237272" at bounding box center [331, 216] width 28 height 7
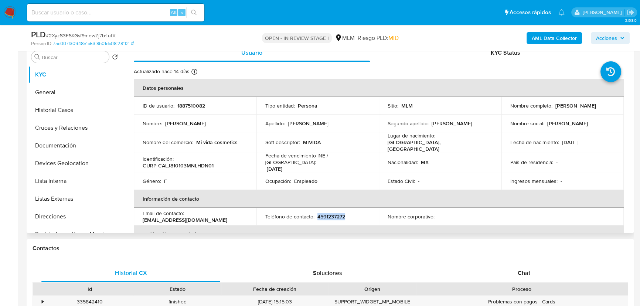
click at [340, 213] on p "4591237272" at bounding box center [331, 216] width 28 height 7
copy p "4591237272"
drag, startPoint x: 237, startPoint y: 140, endPoint x: 194, endPoint y: 141, distance: 43.6
click at [194, 141] on div "Nombre del comercio : Mi vida cosmetics" at bounding box center [195, 142] width 105 height 7
copy div "Mi vida cosmetics"
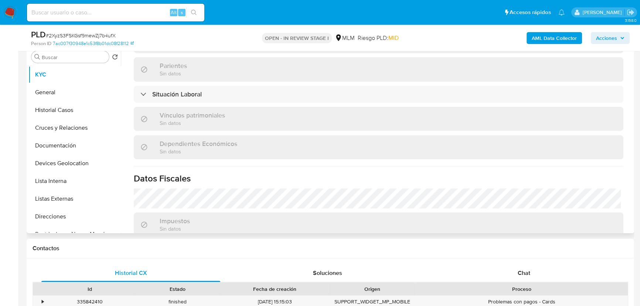
scroll to position [222, 0]
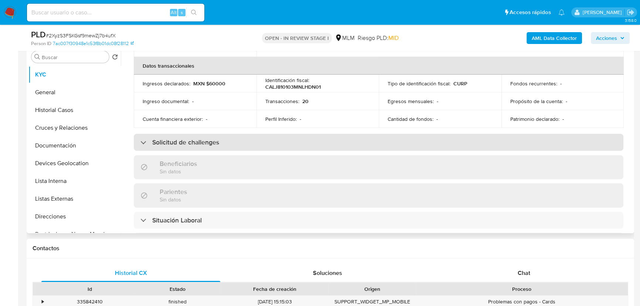
click at [201, 138] on h3 "Solicitud de challenges" at bounding box center [185, 142] width 67 height 8
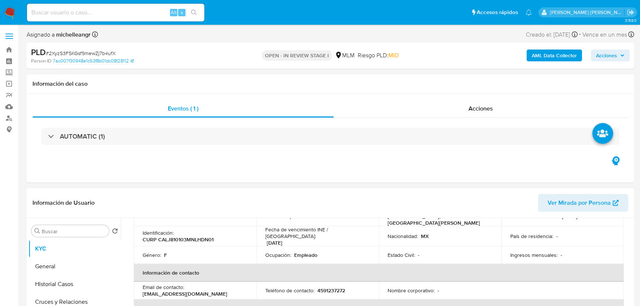
scroll to position [67, 0]
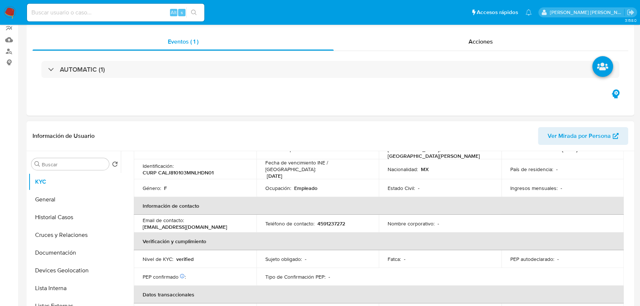
select select "10"
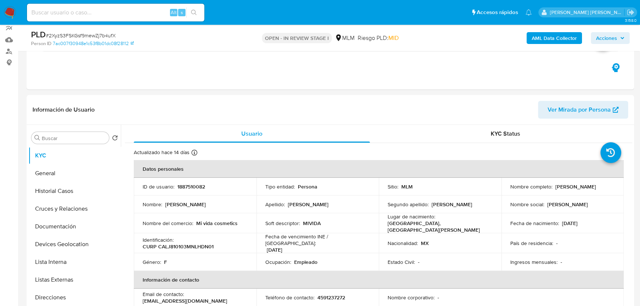
scroll to position [0, 0]
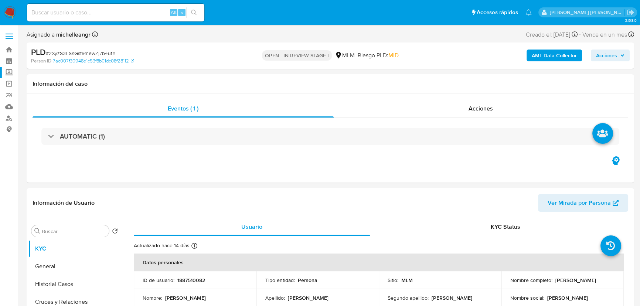
click at [8, 73] on label "Screening" at bounding box center [44, 72] width 88 height 11
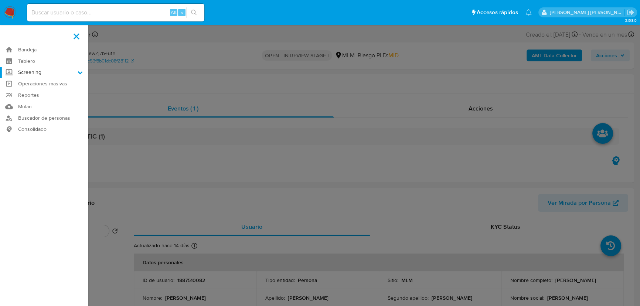
click at [0, 0] on input "Screening" at bounding box center [0, 0] width 0 height 0
click at [34, 101] on link "Herramientas" at bounding box center [44, 101] width 88 height 9
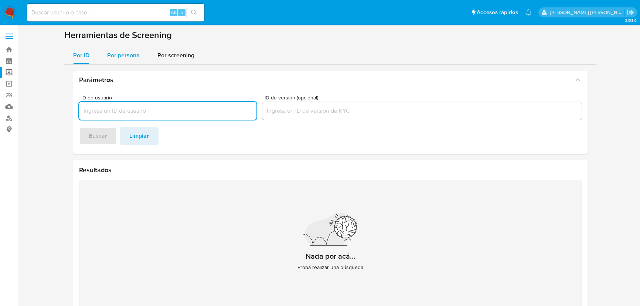
drag, startPoint x: 119, startPoint y: 53, endPoint x: 122, endPoint y: 61, distance: 8.8
click at [119, 53] on span "Por persona" at bounding box center [123, 55] width 33 height 8
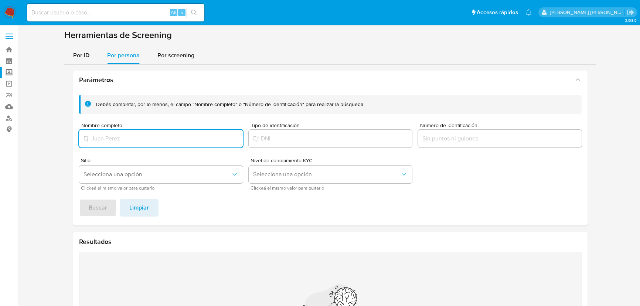
click at [121, 137] on input "Nombre completo" at bounding box center [161, 139] width 164 height 10
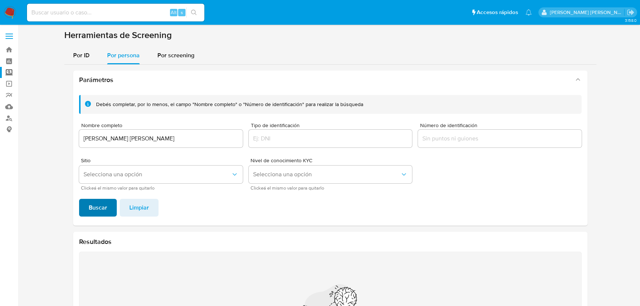
click at [91, 208] on span "Buscar" at bounding box center [98, 208] width 18 height 16
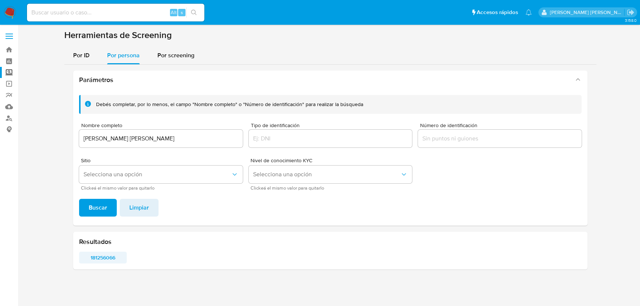
click at [109, 259] on span "181256066" at bounding box center [102, 257] width 37 height 10
drag, startPoint x: 146, startPoint y: 135, endPoint x: 25, endPoint y: 111, distance: 122.8
click at [0, 115] on section "Bandeja Tablero Screening Búsqueda en Listas Watchlist Herramientas Operaciones…" at bounding box center [320, 153] width 640 height 307
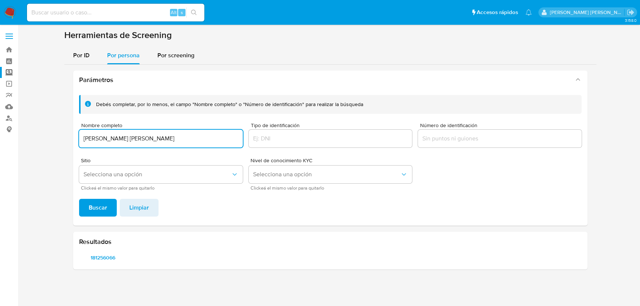
click at [96, 206] on span "Buscar" at bounding box center [98, 208] width 18 height 16
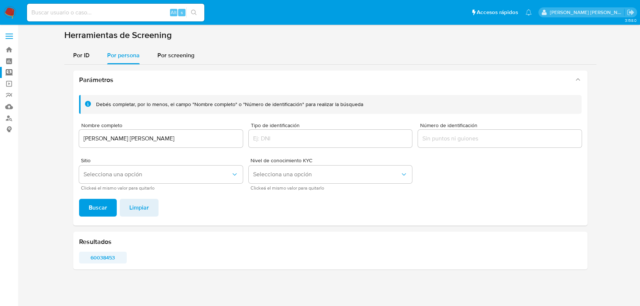
click at [95, 255] on span "60038453" at bounding box center [102, 257] width 37 height 10
drag, startPoint x: 205, startPoint y: 137, endPoint x: 0, endPoint y: 107, distance: 206.9
click at [0, 108] on section "Bandeja Tablero Screening Búsqueda en Listas Watchlist Herramientas Operaciones…" at bounding box center [320, 153] width 640 height 307
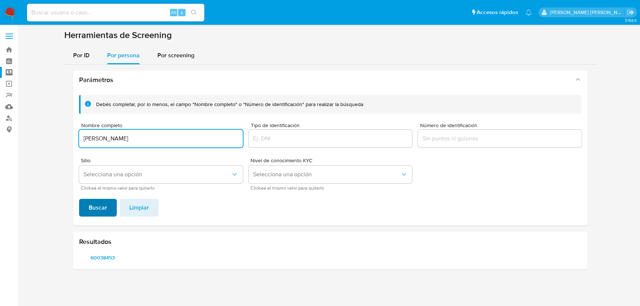
type input "[PERSON_NAME]"
click at [100, 207] on span "Buscar" at bounding box center [98, 208] width 18 height 16
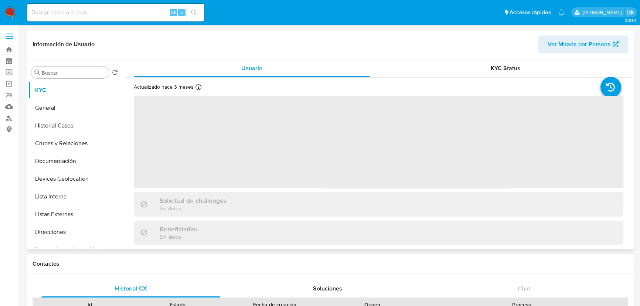
select select "10"
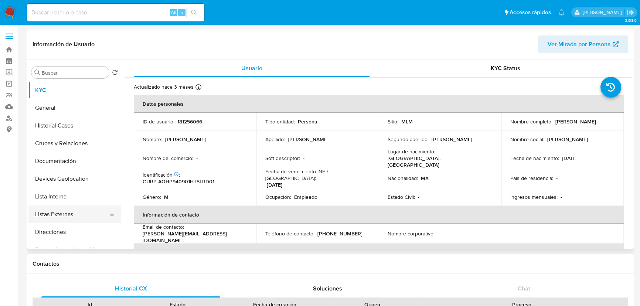
click at [85, 212] on button "Listas Externas" at bounding box center [71, 214] width 86 height 18
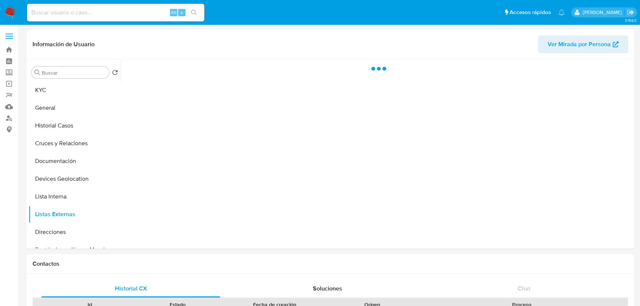
click at [202, 186] on div at bounding box center [376, 153] width 511 height 189
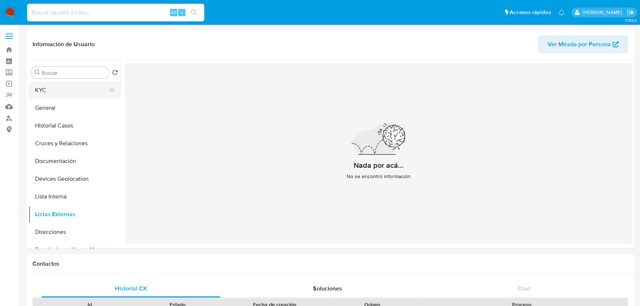
click at [42, 92] on button "KYC" at bounding box center [71, 90] width 86 height 18
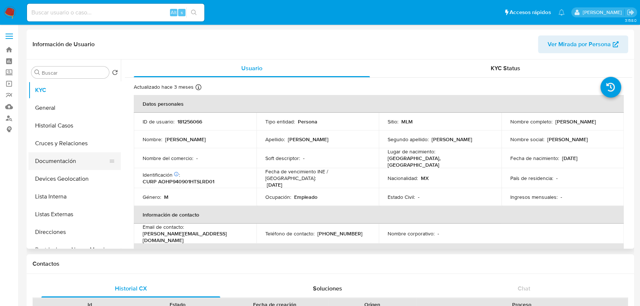
click at [71, 162] on button "Documentación" at bounding box center [71, 161] width 86 height 18
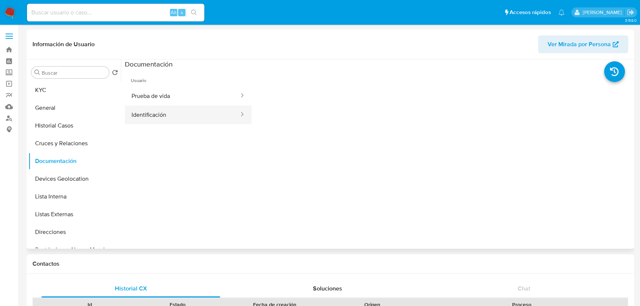
drag, startPoint x: 187, startPoint y: 97, endPoint x: 218, endPoint y: 114, distance: 36.0
click at [188, 97] on button "Prueba de vida" at bounding box center [182, 95] width 115 height 19
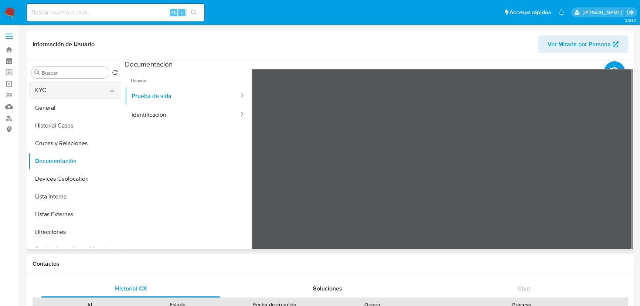
click at [59, 89] on button "KYC" at bounding box center [71, 90] width 86 height 18
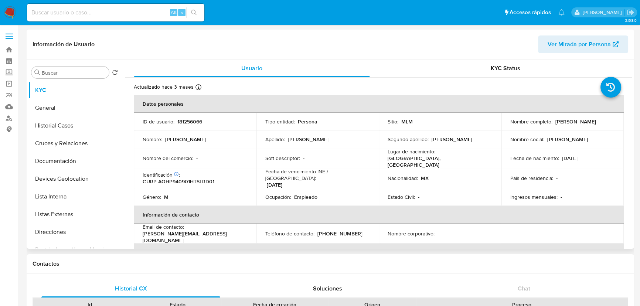
click at [195, 119] on p "181256066" at bounding box center [189, 121] width 25 height 7
copy p "181256066"
click at [615, 188] on td "Ingresos mensuales : -" at bounding box center [562, 197] width 123 height 18
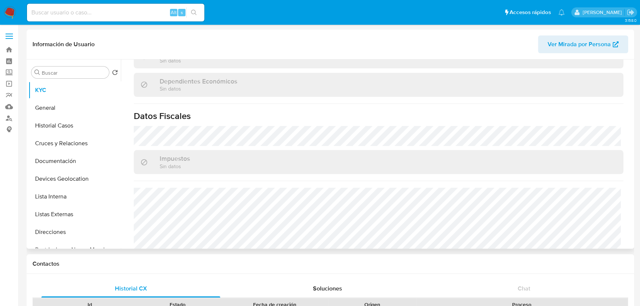
scroll to position [464, 0]
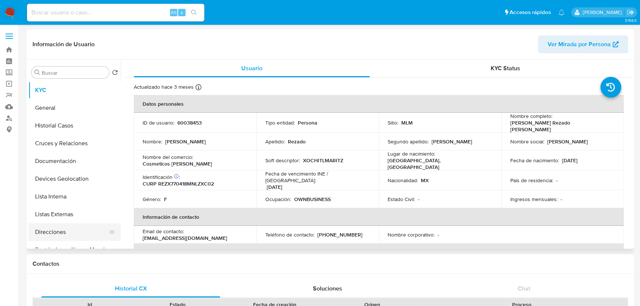
select select "10"
drag, startPoint x: 67, startPoint y: 217, endPoint x: 310, endPoint y: 178, distance: 245.4
click at [67, 216] on button "Listas Externas" at bounding box center [74, 214] width 92 height 18
click at [310, 178] on div "Usuario KYC Status Actualizado [DATE] Creado: [DATE] 08:11:32 Actualizado: [DAT…" at bounding box center [376, 153] width 511 height 189
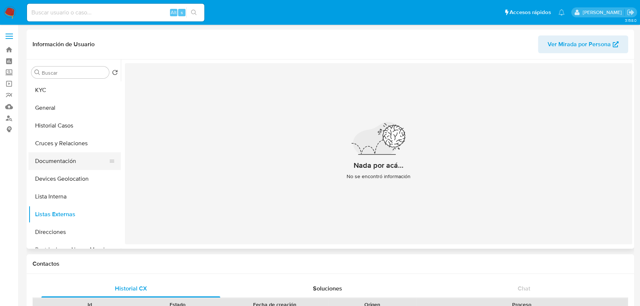
click at [59, 163] on button "Documentación" at bounding box center [71, 161] width 86 height 18
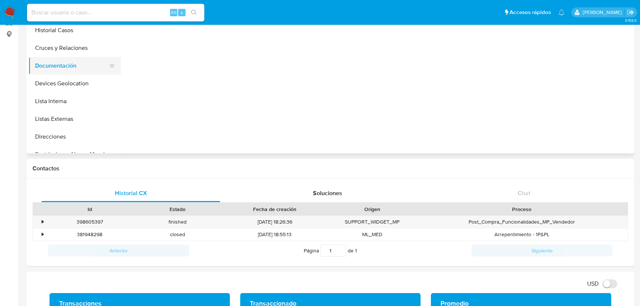
scroll to position [33, 0]
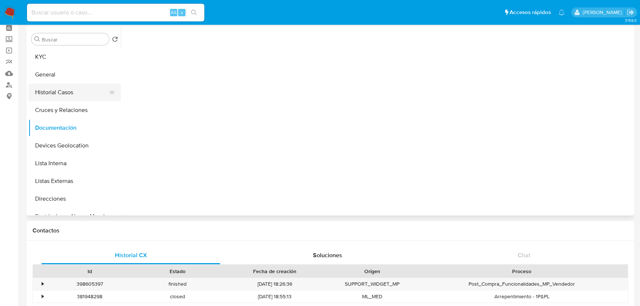
click at [70, 90] on button "Historial Casos" at bounding box center [71, 93] width 86 height 18
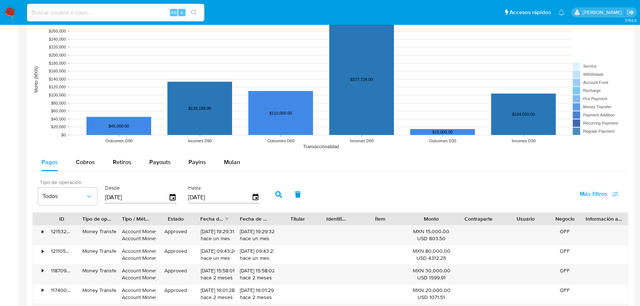
scroll to position [537, 0]
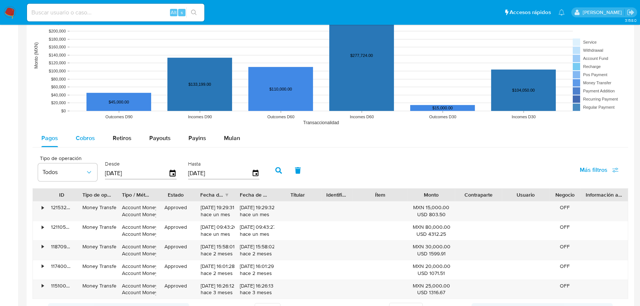
click at [81, 143] on div "Cobros" at bounding box center [85, 138] width 19 height 18
select select "10"
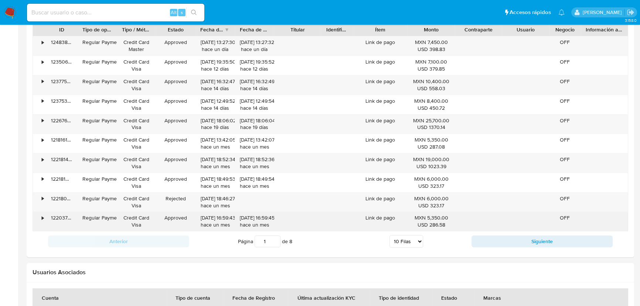
scroll to position [705, 0]
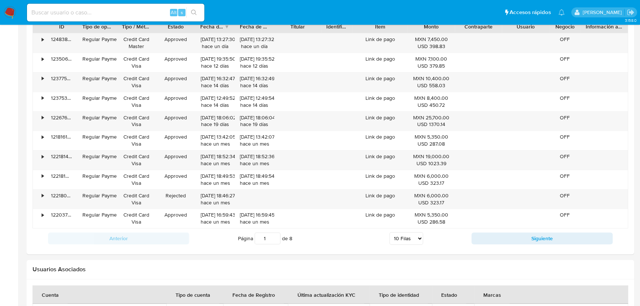
click at [502, 245] on div "Anterior Página 1 de 8 5 Filas 10 Filas 20 Filas 25 Filas 50 Filas 100 Filas Si…" at bounding box center [331, 238] width 596 height 20
click at [504, 239] on button "Siguiente" at bounding box center [541, 238] width 141 height 12
type input "2"
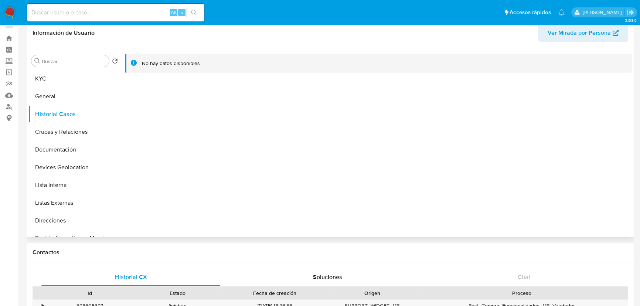
scroll to position [0, 0]
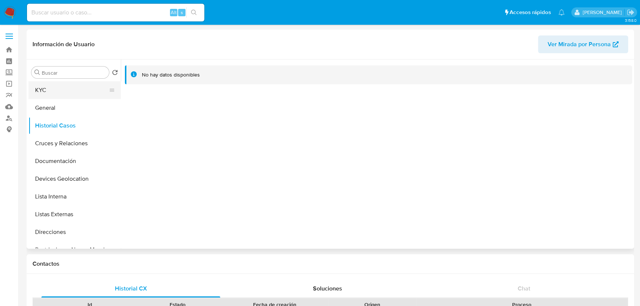
click at [54, 96] on button "KYC" at bounding box center [71, 90] width 86 height 18
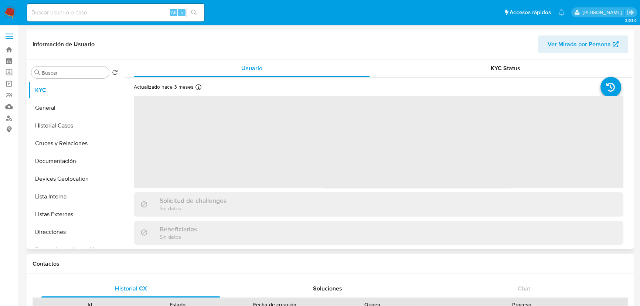
drag, startPoint x: 240, startPoint y: 147, endPoint x: 248, endPoint y: 140, distance: 10.2
click at [240, 145] on span "‌" at bounding box center [379, 142] width 490 height 92
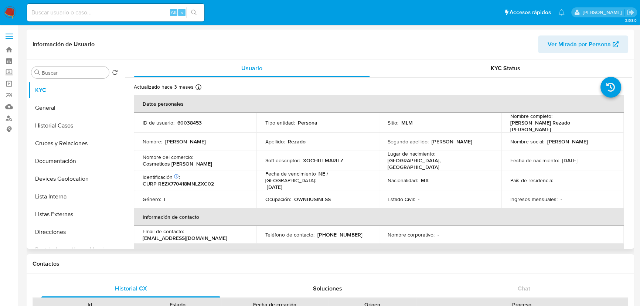
click at [214, 144] on td "Nombre : Xochitl Maritza" at bounding box center [195, 142] width 123 height 18
click at [195, 124] on p "60038453" at bounding box center [189, 122] width 24 height 7
copy p "60038453"
click at [569, 146] on tbody "ID de usuario : 60038453 Tipo entidad : Persona Sitio : MLM Nombre completo : X…" at bounding box center [379, 160] width 490 height 95
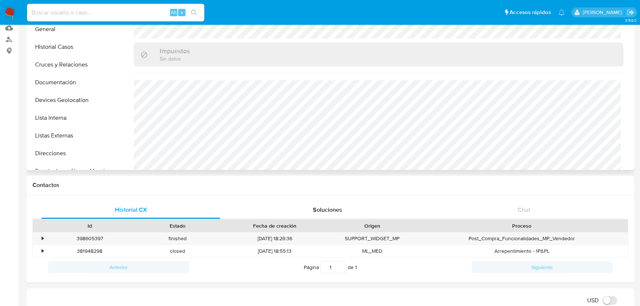
scroll to position [67, 0]
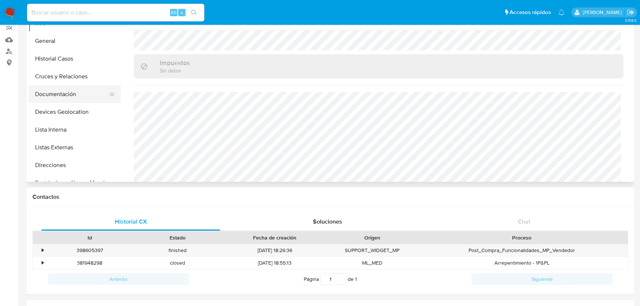
click at [67, 94] on button "Documentación" at bounding box center [71, 94] width 86 height 18
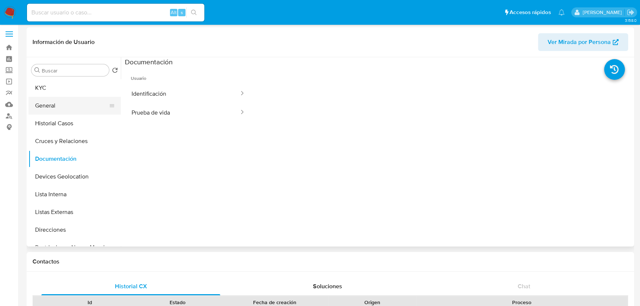
scroll to position [0, 0]
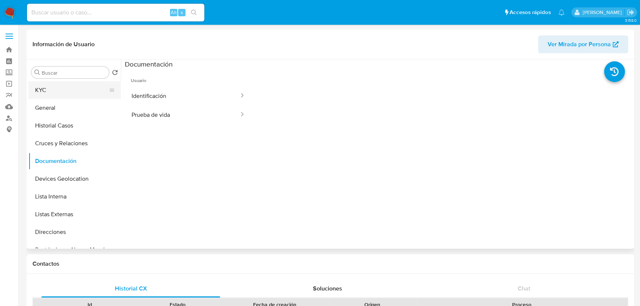
drag, startPoint x: 41, startPoint y: 86, endPoint x: 59, endPoint y: 88, distance: 18.2
click at [41, 86] on button "KYC" at bounding box center [71, 90] width 86 height 18
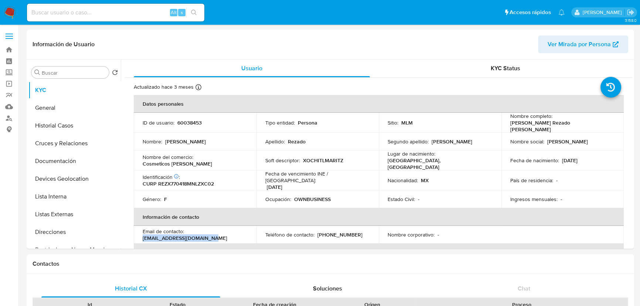
drag, startPoint x: 206, startPoint y: 231, endPoint x: 313, endPoint y: 6, distance: 249.1
click at [139, 230] on td "Email de contacto : xochitlrezado@hotmail.com" at bounding box center [195, 235] width 123 height 18
copy p "xochitlrezado@hotmail.com"
drag, startPoint x: 100, startPoint y: 14, endPoint x: 0, endPoint y: 1, distance: 100.6
click at [0, 1] on nav "Pausado Ver notificaciones Alt s Accesos rápidos Presiona las siguientes teclas…" at bounding box center [320, 12] width 640 height 25
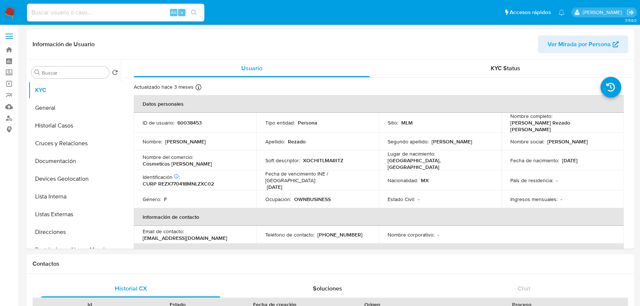
paste input "181256066"
type input "181256066"
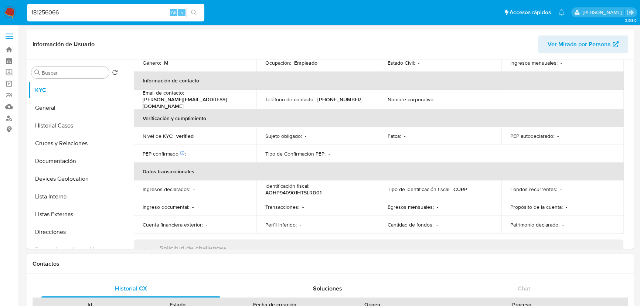
scroll to position [269, 0]
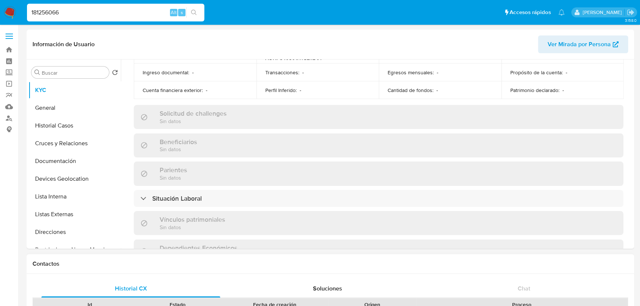
select select "10"
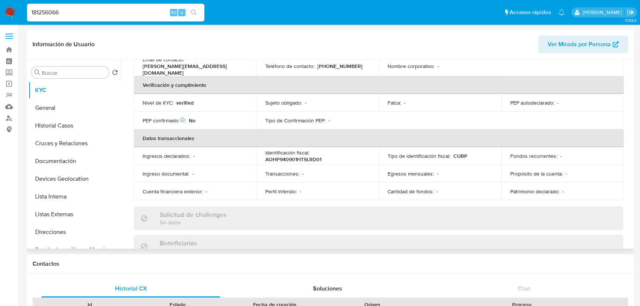
scroll to position [101, 0]
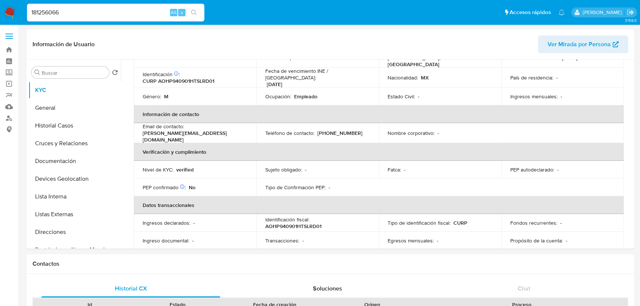
drag, startPoint x: 44, startPoint y: 15, endPoint x: 0, endPoint y: 5, distance: 45.5
click at [0, 6] on nav "Pausado Ver notificaciones 181256066 Alt s Accesos rápidos Presiona las siguien…" at bounding box center [320, 12] width 640 height 25
paste input "60038453"
type input "60038453"
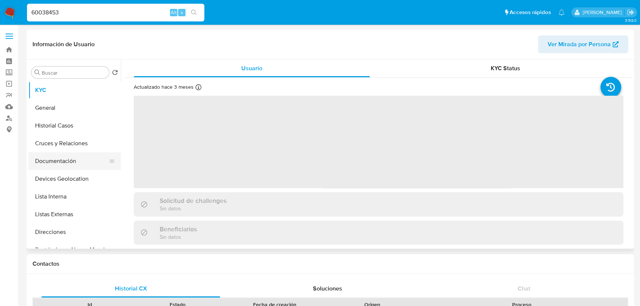
click at [77, 163] on button "Documentación" at bounding box center [71, 161] width 86 height 18
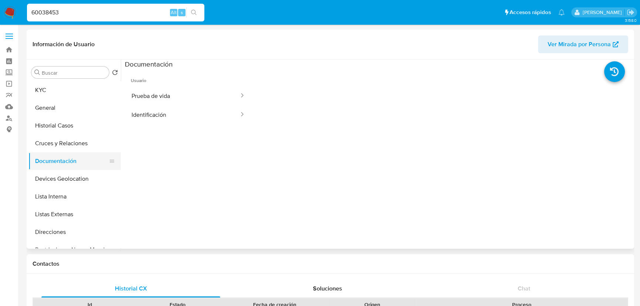
select select "10"
click at [181, 101] on button "Prueba de vida" at bounding box center [182, 95] width 115 height 19
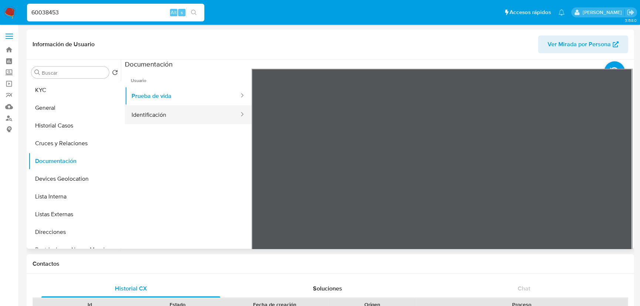
click at [194, 108] on button "Identificación" at bounding box center [182, 114] width 115 height 19
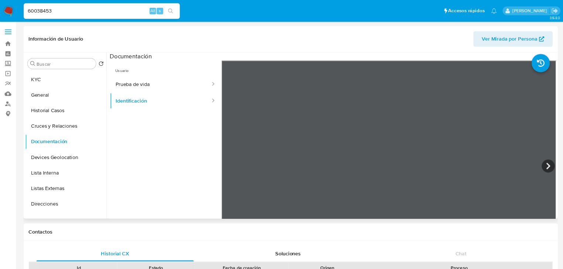
scroll to position [33, 0]
click at [183, 88] on button "Prueba de vida" at bounding box center [182, 95] width 115 height 19
drag, startPoint x: 107, startPoint y: 16, endPoint x: 0, endPoint y: -18, distance: 111.8
paste input "1867812221"
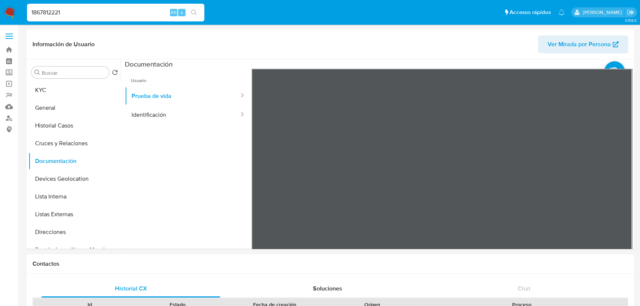
type input "1867812221"
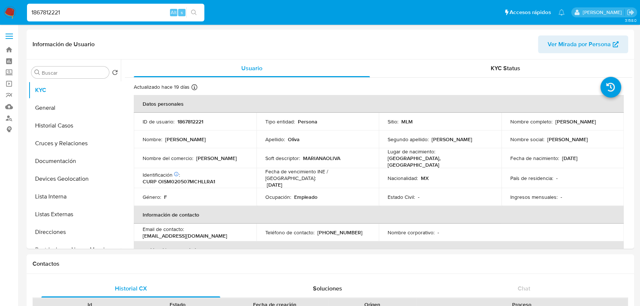
select select "10"
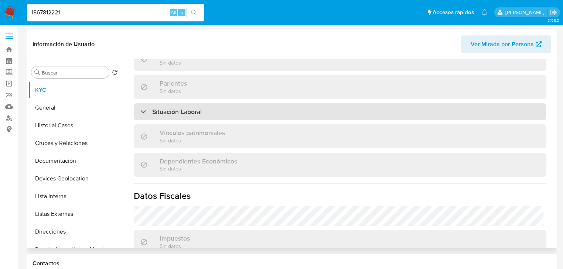
scroll to position [443, 0]
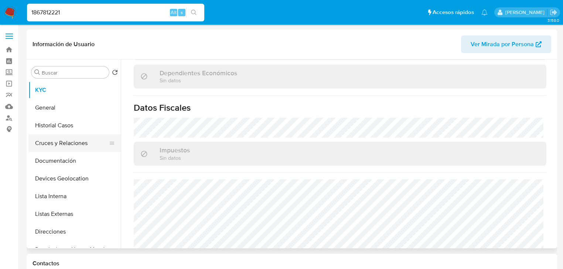
drag, startPoint x: 70, startPoint y: 136, endPoint x: 74, endPoint y: 136, distance: 4.1
click at [71, 135] on button "Cruces y Relaciones" at bounding box center [71, 143] width 86 height 18
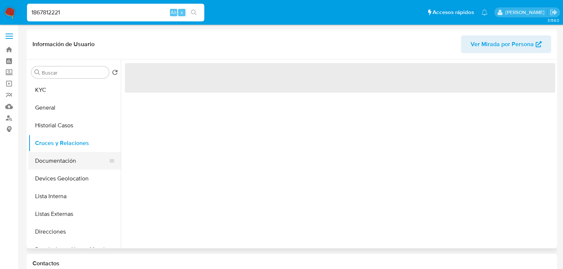
scroll to position [0, 0]
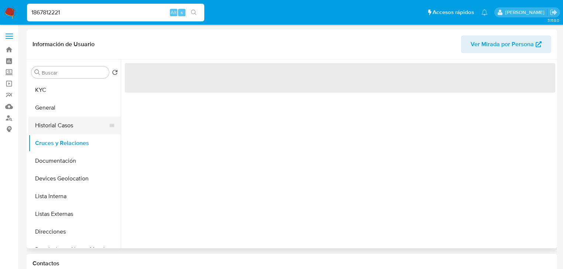
click at [62, 124] on button "Historial Casos" at bounding box center [71, 126] width 86 height 18
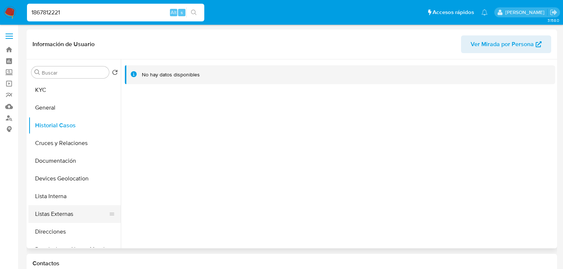
click at [71, 217] on button "Listas Externas" at bounding box center [71, 214] width 86 height 18
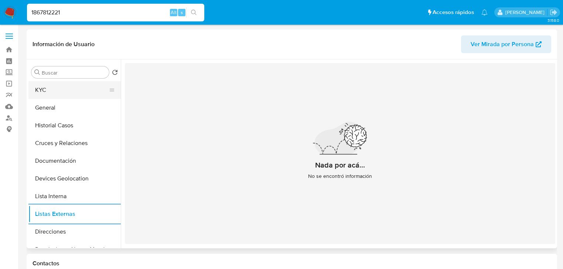
click at [49, 84] on button "KYC" at bounding box center [71, 90] width 86 height 18
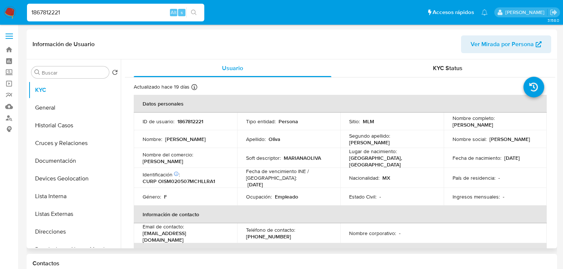
click at [195, 123] on p "1867812221" at bounding box center [190, 121] width 26 height 7
click at [195, 122] on p "1867812221" at bounding box center [190, 121] width 26 height 7
click at [178, 178] on p "CURP OISM020507MCHLLRA1" at bounding box center [179, 181] width 72 height 7
drag, startPoint x: 178, startPoint y: 178, endPoint x: 186, endPoint y: 177, distance: 7.8
click at [178, 178] on p "CURP OISM020507MCHLLRA1" at bounding box center [179, 181] width 72 height 7
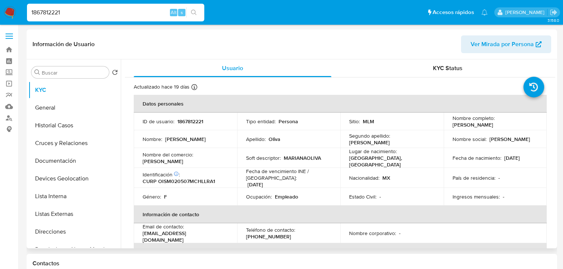
click at [181, 183] on td "Identificación CIC: 205185863 : CURP OISM020507MCHLLRA1" at bounding box center [185, 178] width 103 height 20
click at [199, 179] on p "CURP OISM020507MCHLLRA1" at bounding box center [179, 181] width 72 height 7
click at [199, 178] on p "CURP OISM020507MCHLLRA1" at bounding box center [179, 181] width 72 height 7
copy p "OISM020507MCHLLRA1"
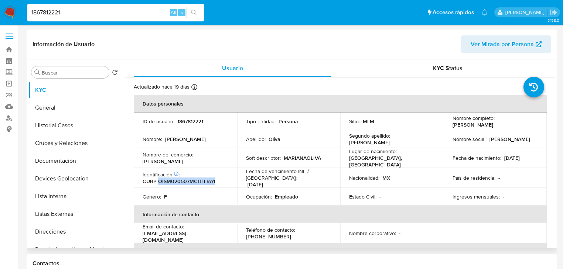
drag, startPoint x: 523, startPoint y: 145, endPoint x: 502, endPoint y: 147, distance: 21.5
click at [523, 145] on td "Nombre social : Mariana" at bounding box center [495, 139] width 103 height 18
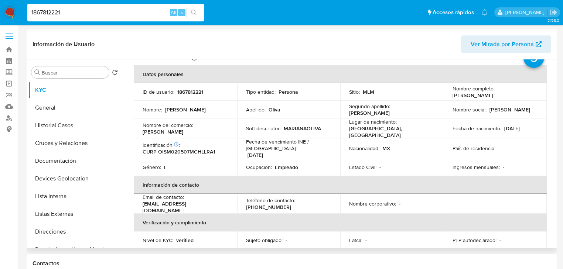
drag, startPoint x: 224, startPoint y: 203, endPoint x: 142, endPoint y: 204, distance: 81.7
click at [143, 204] on div "Email de contacto : olivamarianatec551d@gmail.com" at bounding box center [186, 204] width 86 height 20
copy p "olivamarianatec551d@gmail.com"
click at [278, 204] on p "(656) 5348447" at bounding box center [268, 207] width 45 height 7
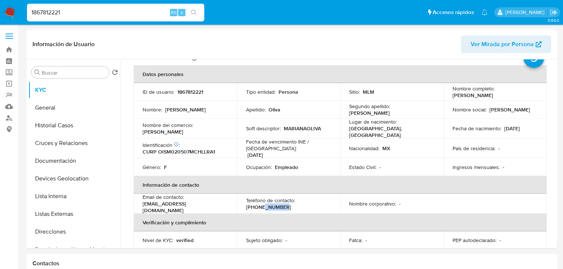
copy p "5348447"
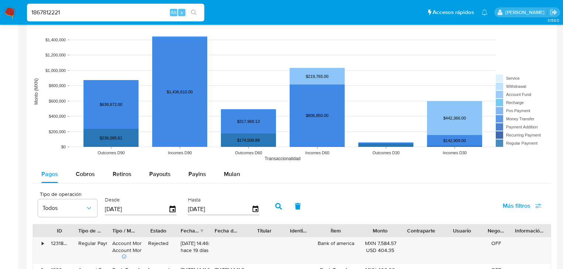
scroll to position [503, 0]
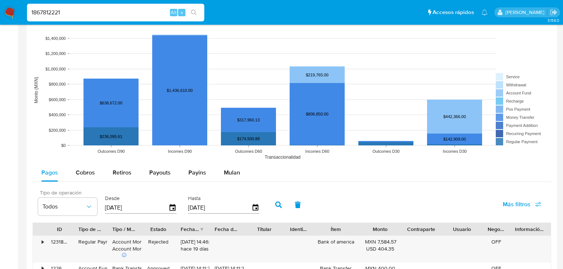
click at [93, 194] on span "Tipo de operación" at bounding box center [69, 192] width 59 height 5
click at [83, 161] on rect at bounding box center [292, 90] width 519 height 148
drag, startPoint x: 81, startPoint y: 175, endPoint x: 99, endPoint y: 173, distance: 17.8
click at [82, 174] on span "Cobros" at bounding box center [85, 172] width 19 height 8
select select "10"
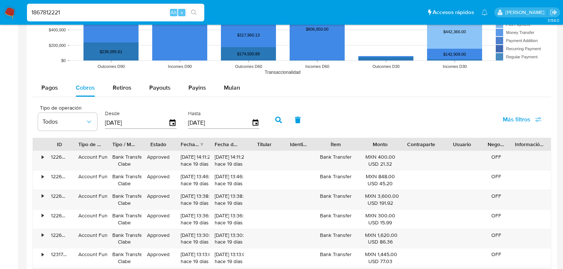
scroll to position [532, 0]
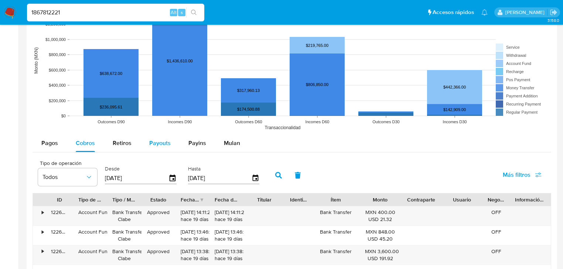
click at [165, 143] on span "Payouts" at bounding box center [159, 143] width 21 height 8
select select "10"
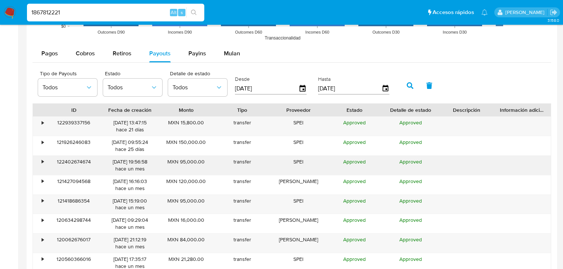
scroll to position [650, 0]
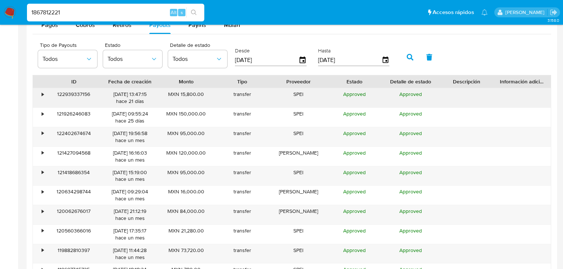
drag, startPoint x: 37, startPoint y: 92, endPoint x: 41, endPoint y: 91, distance: 4.6
click at [40, 91] on div "•" at bounding box center [39, 97] width 13 height 19
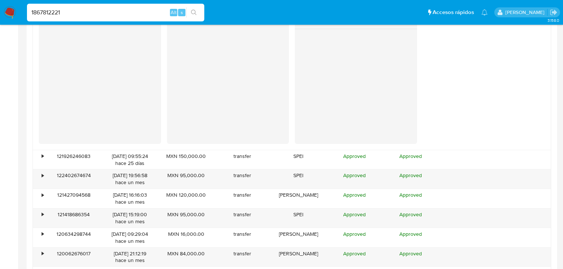
scroll to position [798, 0]
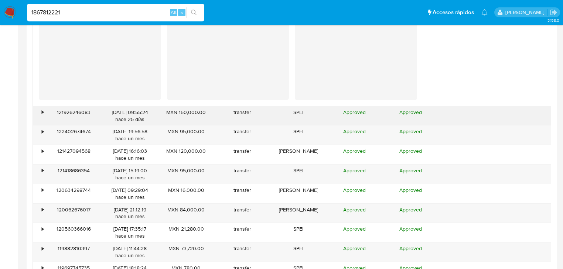
click at [38, 111] on div "•" at bounding box center [39, 115] width 13 height 19
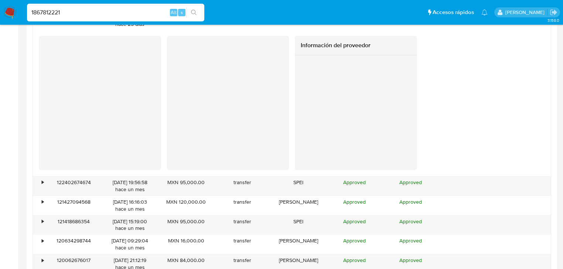
scroll to position [916, 0]
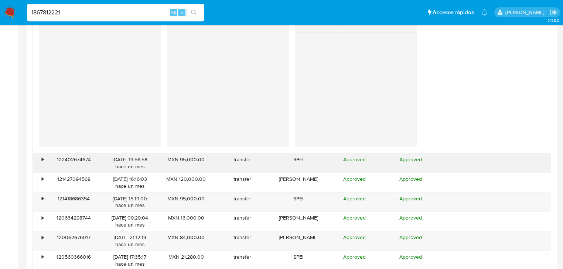
click at [45, 157] on div "•" at bounding box center [39, 163] width 13 height 19
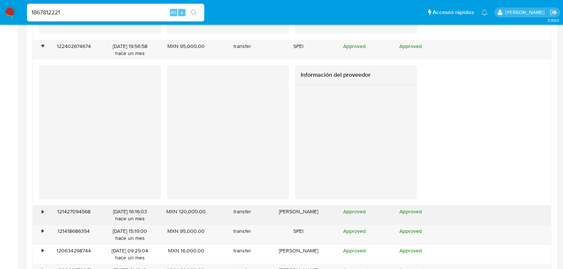
scroll to position [1064, 0]
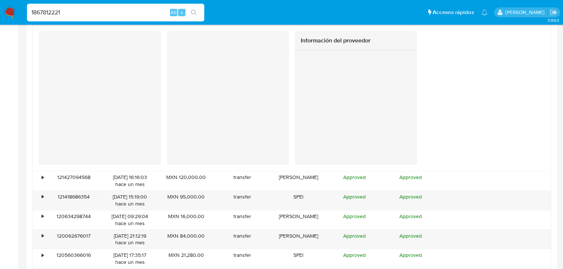
click at [45, 170] on div "Información del proveedor" at bounding box center [292, 98] width 518 height 146
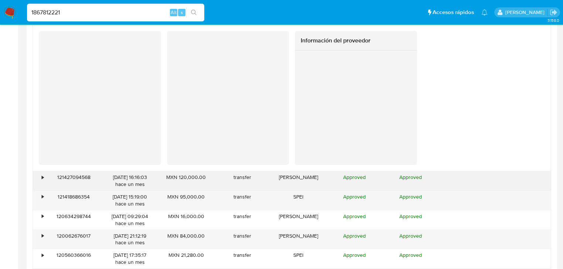
click at [46, 171] on div "121427094568" at bounding box center [74, 180] width 56 height 19
click at [43, 174] on div "•" at bounding box center [43, 177] width 2 height 7
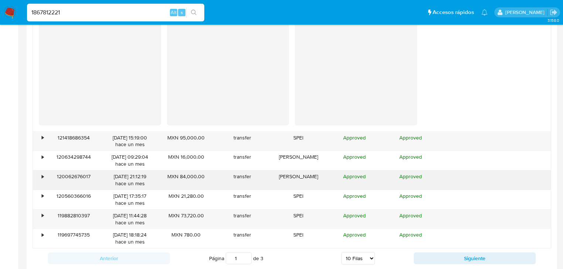
scroll to position [1271, 0]
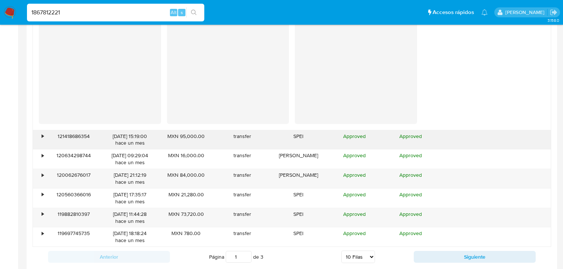
click at [42, 137] on div "•" at bounding box center [43, 136] width 2 height 7
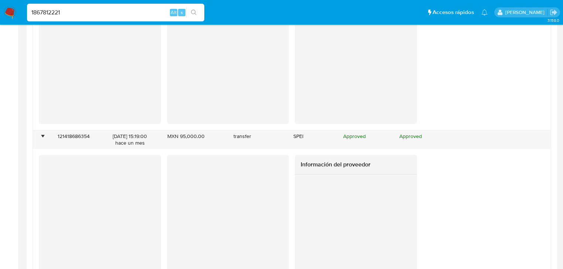
drag, startPoint x: 44, startPoint y: 10, endPoint x: 0, endPoint y: -3, distance: 46.2
paste input "813214727"
type input "813214727"
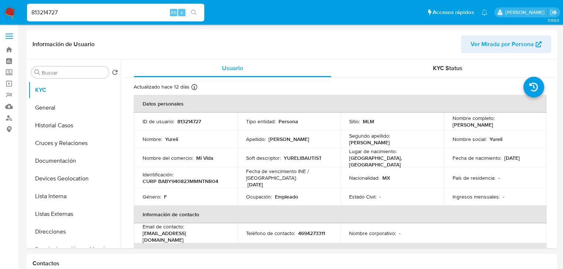
select select "10"
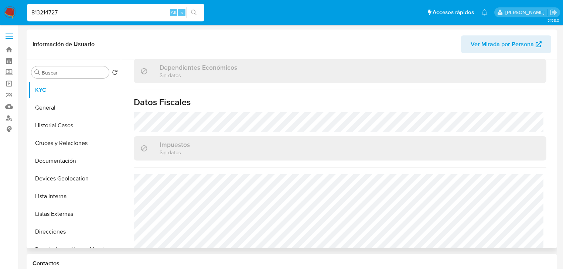
scroll to position [459, 0]
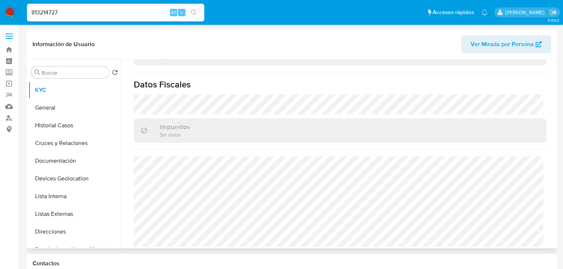
drag, startPoint x: 75, startPoint y: 214, endPoint x: 253, endPoint y: 203, distance: 178.0
click at [75, 213] on button "Listas Externas" at bounding box center [74, 214] width 92 height 18
click at [253, 203] on div "Usuario KYC Status Actualizado hace 12 días Creado: 24/08/2021 21:43:51 Actuali…" at bounding box center [338, 153] width 435 height 189
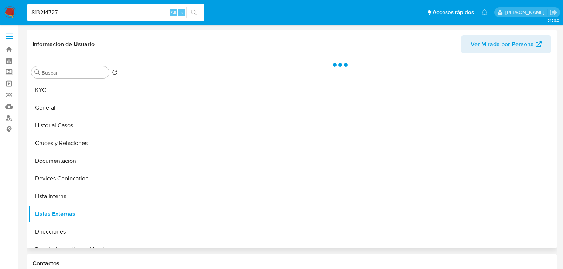
scroll to position [0, 0]
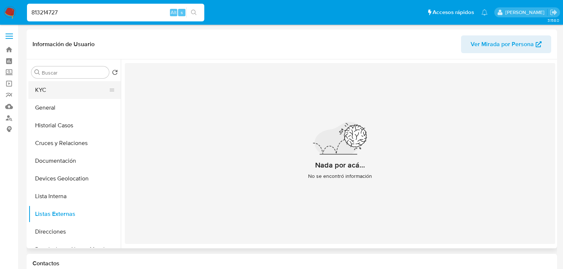
click at [48, 92] on button "KYC" at bounding box center [71, 90] width 86 height 18
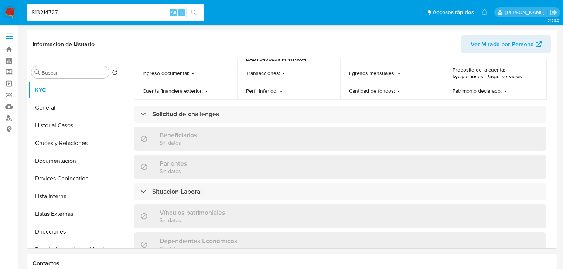
scroll to position [296, 0]
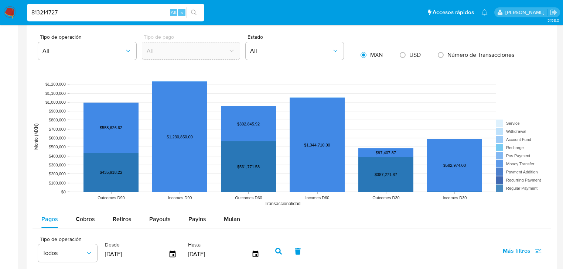
drag, startPoint x: 77, startPoint y: 223, endPoint x: 90, endPoint y: 194, distance: 32.3
click at [76, 222] on span "Cobros" at bounding box center [85, 219] width 19 height 8
select select "10"
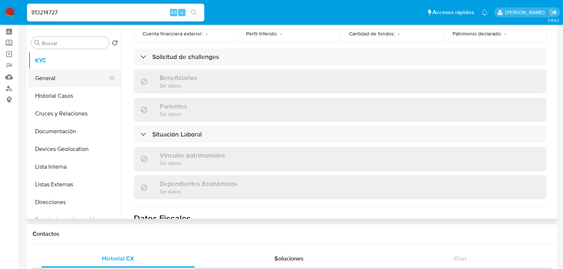
scroll to position [0, 0]
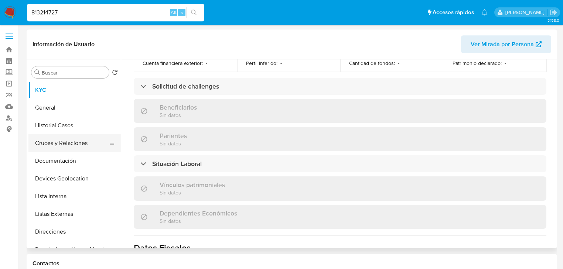
click at [52, 136] on button "Cruces y Relaciones" at bounding box center [71, 143] width 86 height 18
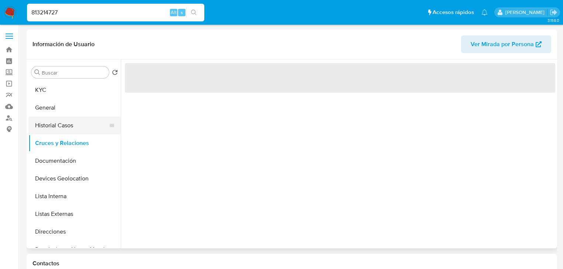
click at [50, 128] on button "Historial Casos" at bounding box center [71, 126] width 86 height 18
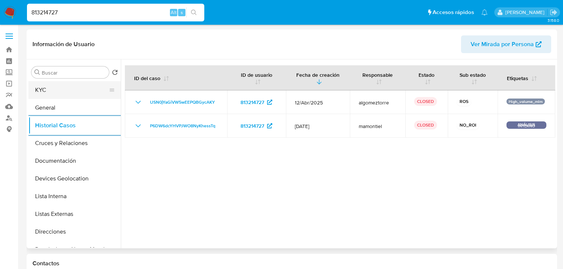
click at [41, 93] on button "KYC" at bounding box center [71, 90] width 86 height 18
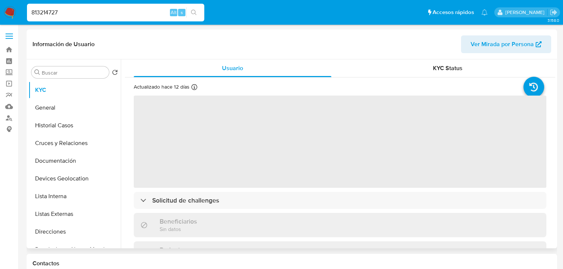
drag, startPoint x: 241, startPoint y: 149, endPoint x: 209, endPoint y: 137, distance: 33.7
click at [241, 148] on span "‌" at bounding box center [340, 142] width 413 height 92
click at [187, 137] on span "‌" at bounding box center [340, 142] width 413 height 92
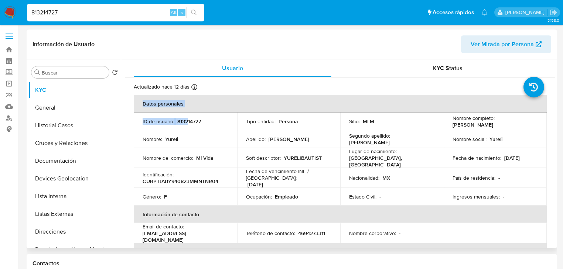
click at [186, 123] on p "813214727" at bounding box center [189, 121] width 24 height 7
click at [491, 141] on p "Yureli" at bounding box center [496, 139] width 13 height 7
click at [190, 181] on p "CURP BABY940823MMNTNR04" at bounding box center [181, 181] width 76 height 7
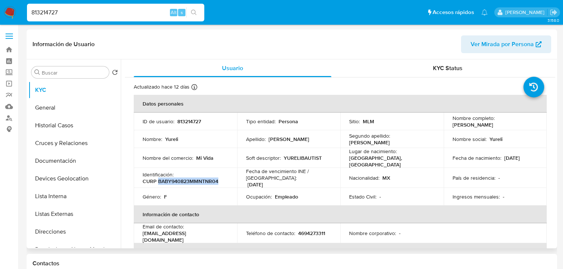
copy p "BABY940823MMNTNR04"
click at [535, 142] on div "Nombre social : Yureli" at bounding box center [496, 139] width 86 height 7
drag, startPoint x: 502, startPoint y: 161, endPoint x: 369, endPoint y: 126, distance: 137.2
click at [501, 158] on td "Fecha de nacimiento : 23/08/1994" at bounding box center [495, 158] width 103 height 20
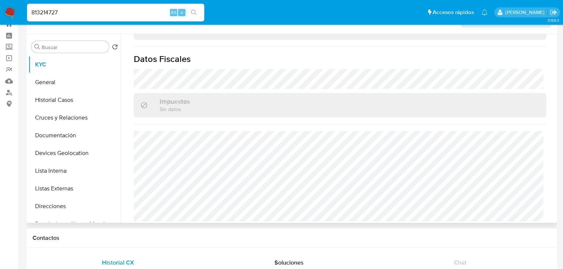
scroll to position [59, 0]
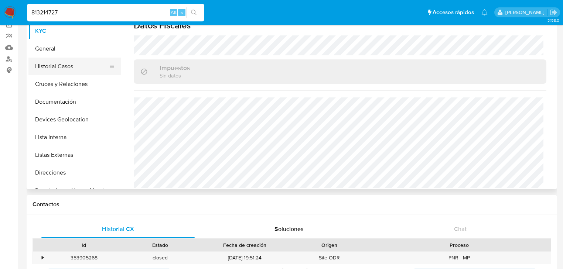
click at [69, 58] on button "Historial Casos" at bounding box center [71, 67] width 86 height 18
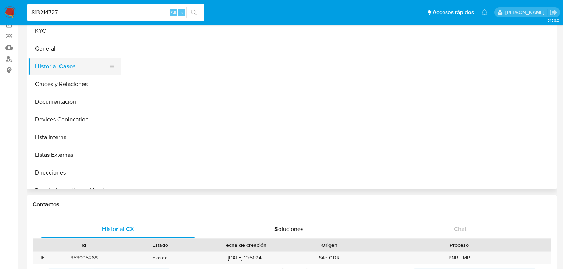
scroll to position [0, 0]
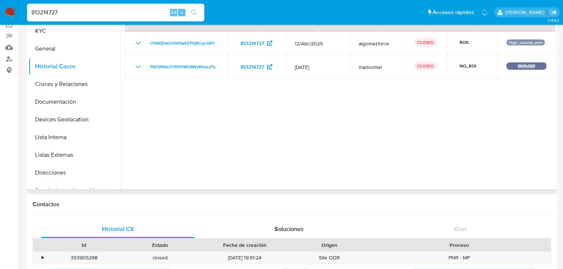
drag, startPoint x: 503, startPoint y: 145, endPoint x: 483, endPoint y: 144, distance: 20.0
click at [503, 145] on div at bounding box center [338, 94] width 435 height 189
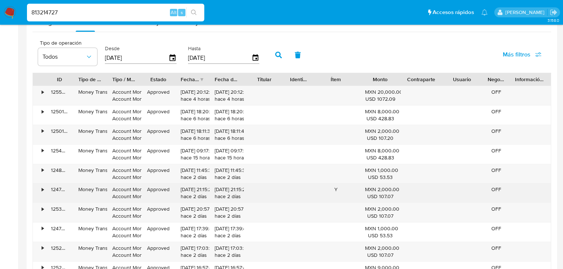
scroll to position [650, 0]
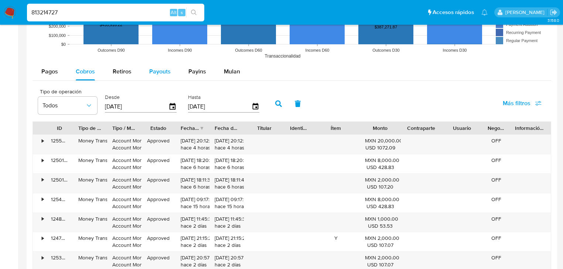
click at [166, 71] on span "Payouts" at bounding box center [159, 71] width 21 height 8
select select "10"
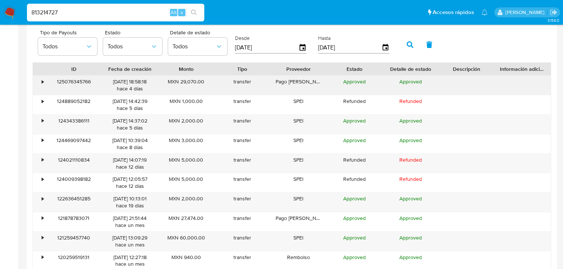
click at [319, 100] on div "SPEI" at bounding box center [298, 104] width 56 height 19
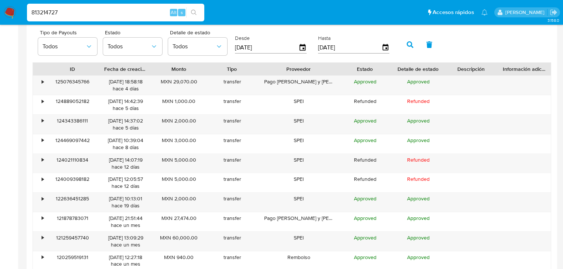
drag, startPoint x: 319, startPoint y: 71, endPoint x: 342, endPoint y: 71, distance: 22.5
click at [342, 71] on div at bounding box center [338, 69] width 13 height 13
click at [46, 83] on div "125076345766" at bounding box center [72, 85] width 53 height 19
click at [42, 81] on div "•" at bounding box center [43, 81] width 2 height 7
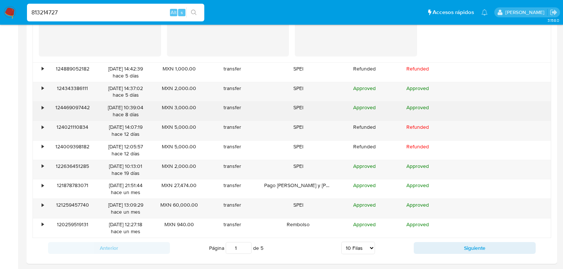
scroll to position [857, 0]
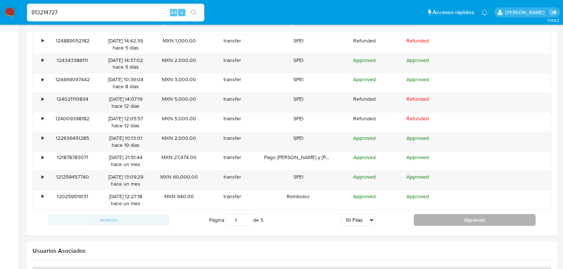
click at [438, 217] on button "Siguiente" at bounding box center [475, 220] width 122 height 12
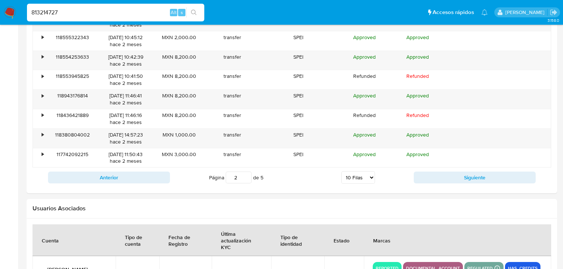
scroll to position [756, 0]
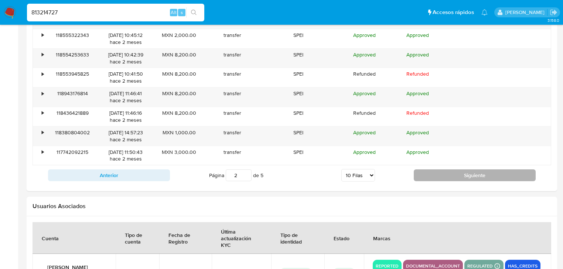
click at [446, 170] on button "Siguiente" at bounding box center [475, 176] width 122 height 12
type input "3"
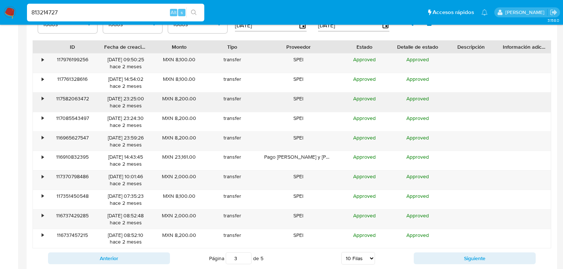
scroll to position [637, 0]
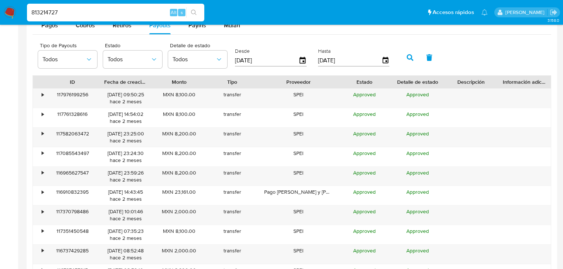
drag, startPoint x: 39, startPoint y: 12, endPoint x: 0, endPoint y: -2, distance: 41.1
paste input "2285022595"
type input "2285022595"
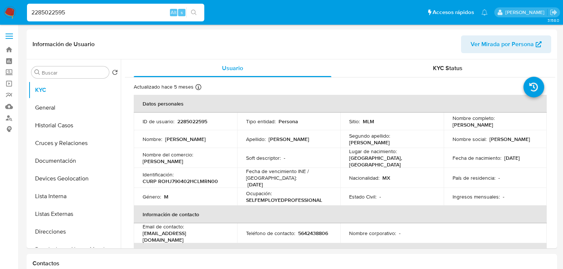
select select "10"
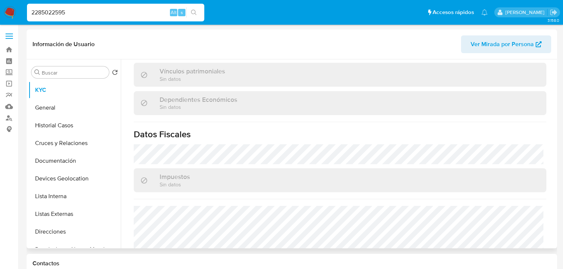
scroll to position [467, 0]
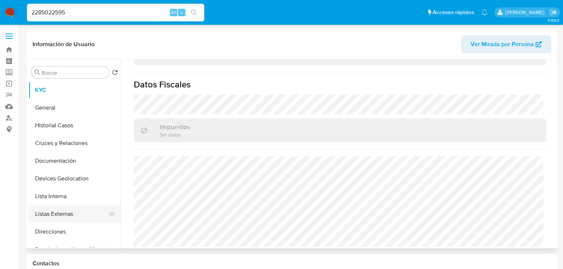
click at [76, 220] on button "Listas Externas" at bounding box center [71, 214] width 86 height 18
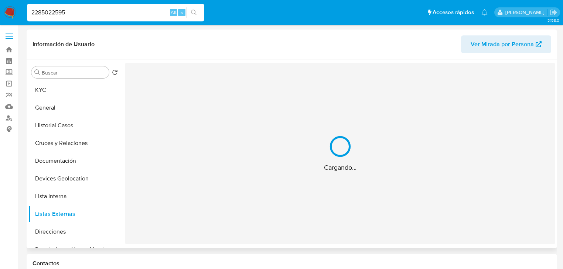
click at [293, 208] on div "Cargando..." at bounding box center [340, 153] width 430 height 181
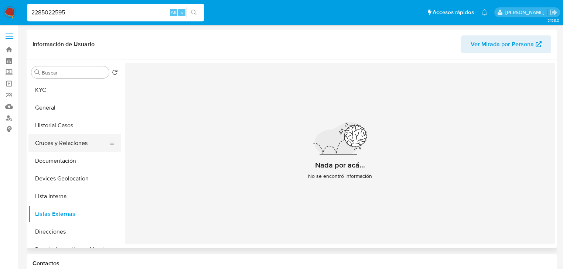
drag, startPoint x: 65, startPoint y: 161, endPoint x: 105, endPoint y: 151, distance: 41.4
click at [65, 161] on button "Documentación" at bounding box center [74, 161] width 92 height 18
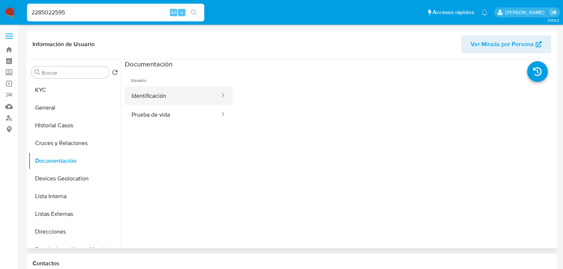
click at [198, 95] on button "Identificación" at bounding box center [173, 95] width 96 height 19
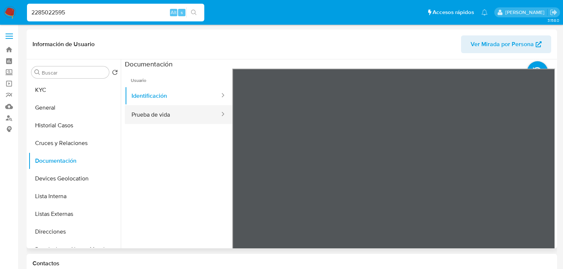
click at [179, 108] on button "Prueba de vida" at bounding box center [173, 114] width 96 height 19
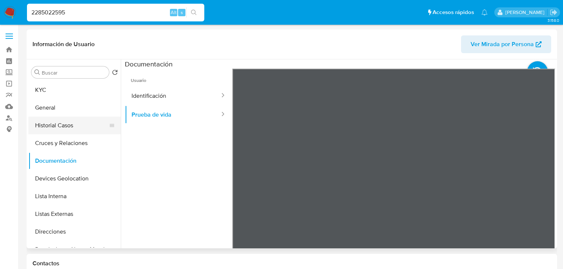
click at [68, 131] on button "Historial Casos" at bounding box center [71, 126] width 86 height 18
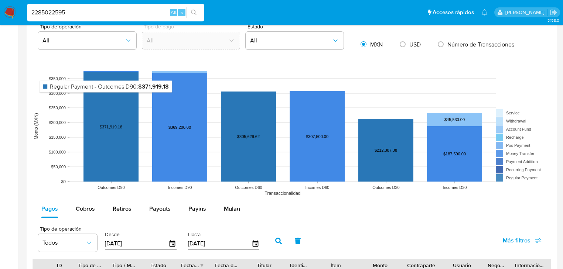
scroll to position [532, 0]
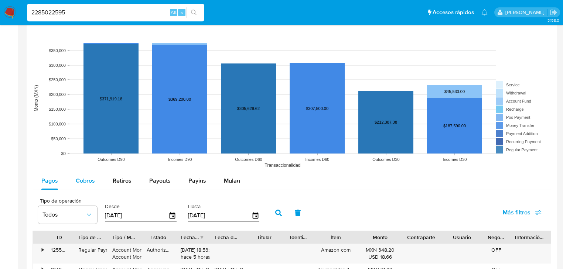
click at [91, 184] on span "Cobros" at bounding box center [85, 181] width 19 height 8
select select "10"
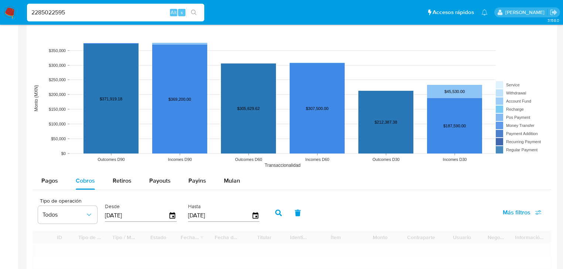
scroll to position [621, 0]
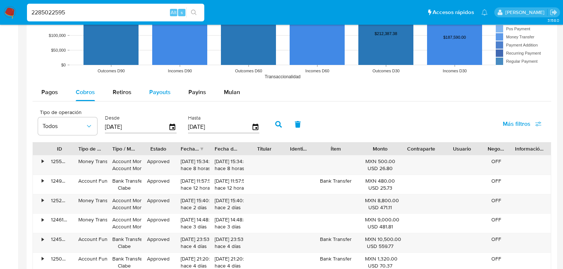
click at [161, 95] on span "Payouts" at bounding box center [159, 92] width 21 height 8
select select "10"
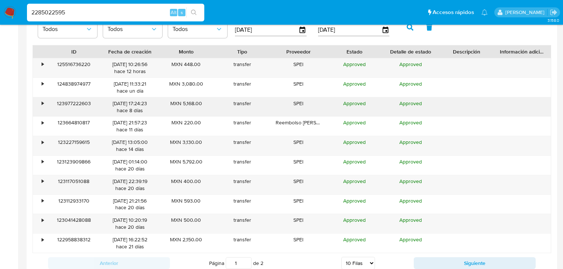
scroll to position [769, 0]
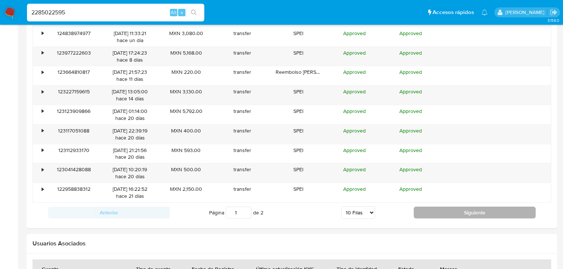
click at [447, 216] on button "Siguiente" at bounding box center [475, 213] width 122 height 12
type input "2"
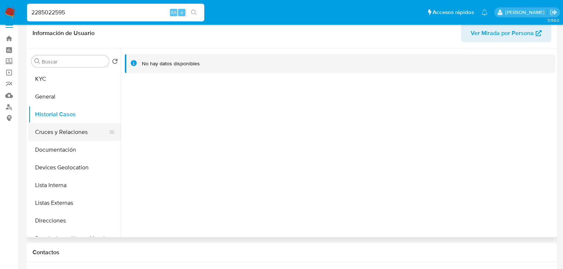
scroll to position [0, 0]
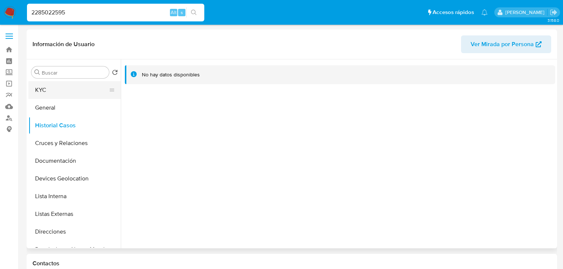
click at [55, 91] on button "KYC" at bounding box center [71, 90] width 86 height 18
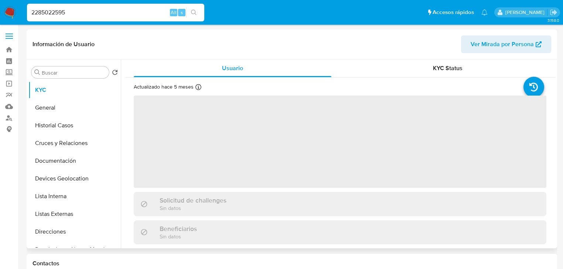
click at [188, 130] on span "‌" at bounding box center [340, 142] width 413 height 92
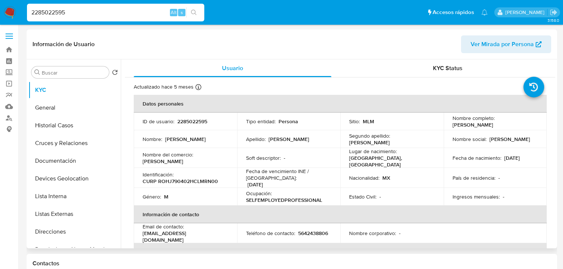
click at [187, 129] on td "ID de usuario : 2285022595" at bounding box center [185, 122] width 103 height 18
click at [189, 123] on p "2285022595" at bounding box center [192, 121] width 30 height 7
copy p "2285022595"
drag, startPoint x: 248, startPoint y: 164, endPoint x: 217, endPoint y: 176, distance: 34.0
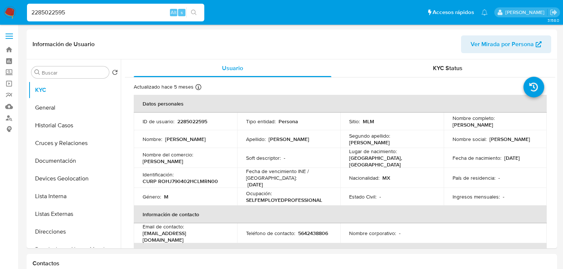
click at [246, 164] on td "Soft descriptor : -" at bounding box center [288, 158] width 103 height 20
click at [208, 175] on div "Identificación : CURP ROHJ790402HCLMRN00" at bounding box center [186, 177] width 86 height 13
copy p "CURP"
click at [208, 181] on p "CURP ROHJ790402HCLMRN00" at bounding box center [180, 181] width 75 height 7
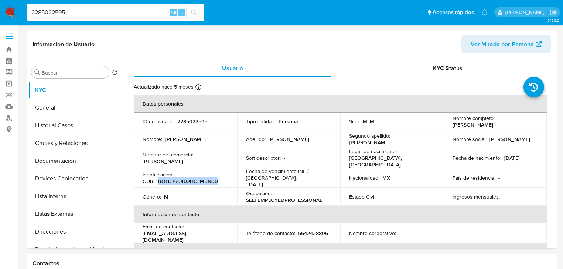
click at [208, 181] on p "CURP ROHJ790402HCLMRN00" at bounding box center [180, 181] width 75 height 7
click at [209, 179] on p "CURP ROHJ790402HCLMRN00" at bounding box center [180, 181] width 75 height 7
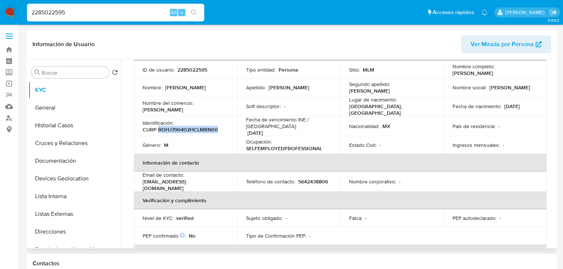
scroll to position [118, 0]
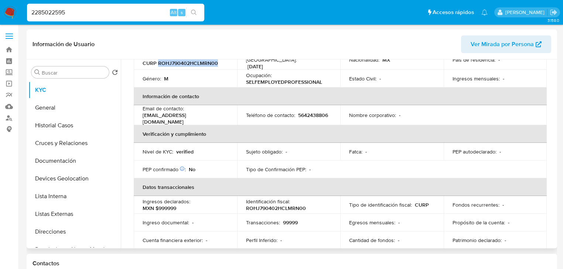
drag, startPoint x: 497, startPoint y: 160, endPoint x: 452, endPoint y: 156, distance: 44.9
click at [497, 160] on table "Datos personales ID de usuario : 2285022595 Tipo entidad : Persona Sitio : MLM …" at bounding box center [340, 113] width 413 height 273
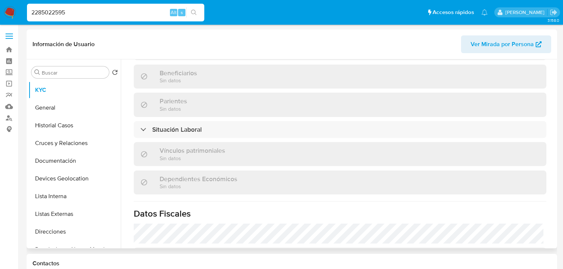
scroll to position [260, 0]
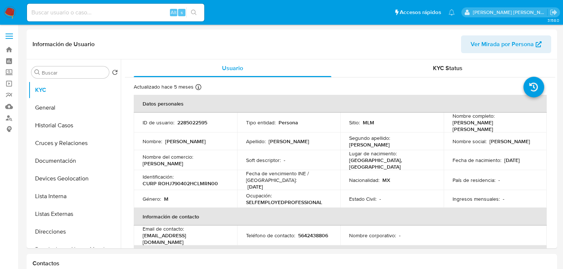
select select "10"
click at [93, 16] on input at bounding box center [115, 13] width 177 height 10
paste input "2XyzS3FSKGsf9mewZj7b4ufX"
type input "2XyzS3FSKGsf9mewZj7b4ufX"
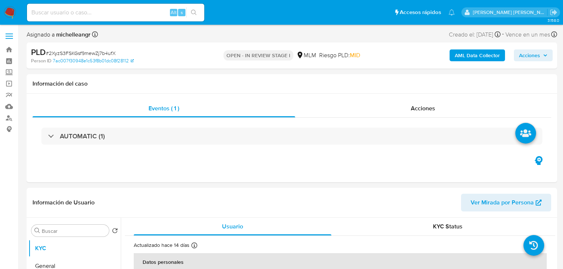
select select "10"
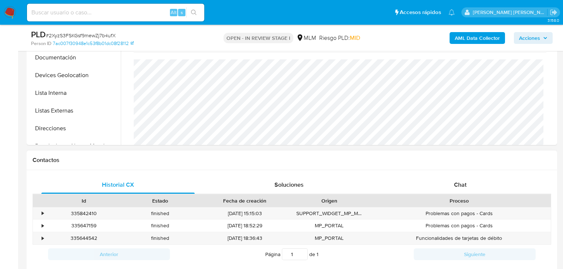
scroll to position [296, 0]
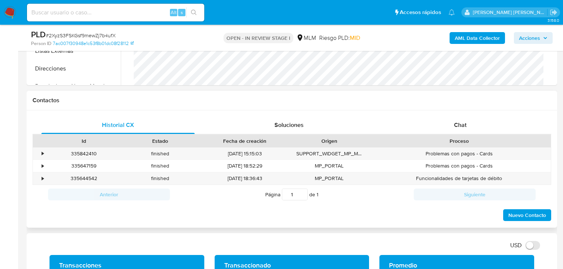
drag, startPoint x: 462, startPoint y: 126, endPoint x: 442, endPoint y: 136, distance: 21.7
click at [462, 126] on span "Chat" at bounding box center [460, 125] width 13 height 8
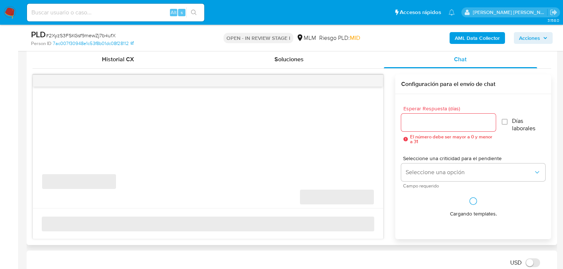
scroll to position [384, 0]
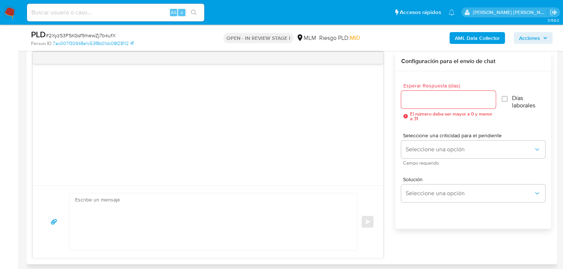
click at [99, 202] on textarea at bounding box center [211, 222] width 273 height 57
paste textarea "Loremips Dolor Sitamet, Co adipiscinge sed do ei temporincidi ut labore et do m…"
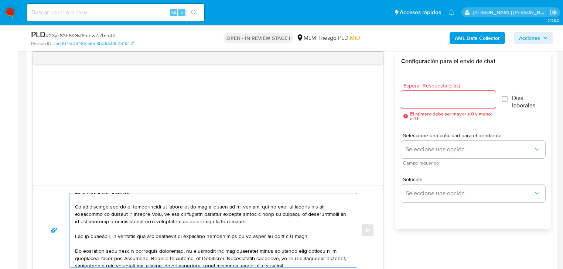
scroll to position [0, 0]
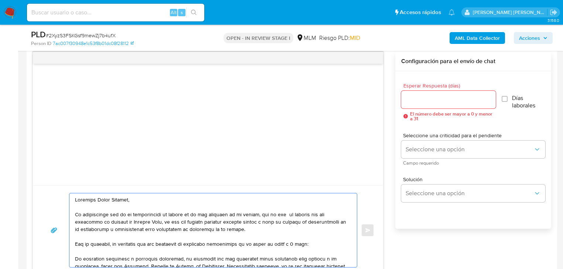
click at [77, 199] on textarea at bounding box center [211, 231] width 273 height 74
drag, startPoint x: 142, startPoint y: 202, endPoint x: 93, endPoint y: 201, distance: 48.4
click at [93, 201] on textarea at bounding box center [211, 231] width 273 height 74
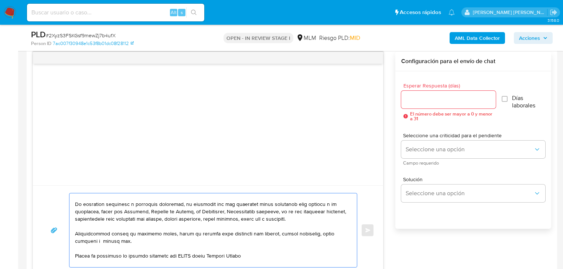
scroll to position [59, 0]
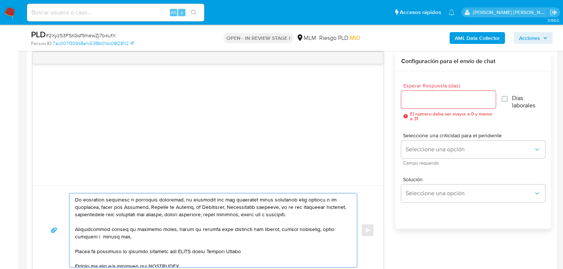
click at [75, 199] on textarea at bounding box center [211, 231] width 273 height 74
drag, startPoint x: 319, startPoint y: 202, endPoint x: 324, endPoint y: 208, distance: 7.4
click at [324, 208] on textarea at bounding box center [211, 231] width 273 height 74
click at [290, 214] on textarea at bounding box center [211, 231] width 273 height 74
drag, startPoint x: 99, startPoint y: 236, endPoint x: 57, endPoint y: 231, distance: 42.1
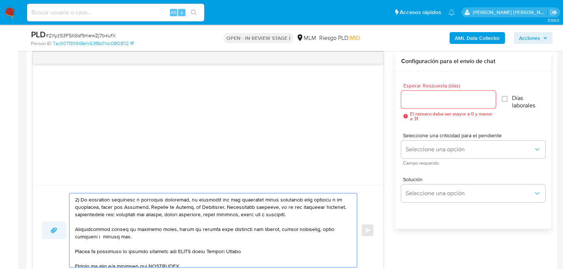
click at [57, 231] on div "Enviar" at bounding box center [208, 230] width 333 height 75
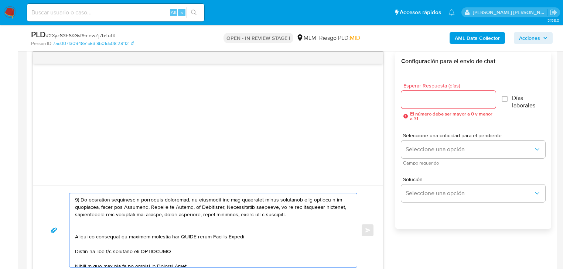
click at [76, 230] on textarea at bounding box center [211, 231] width 273 height 74
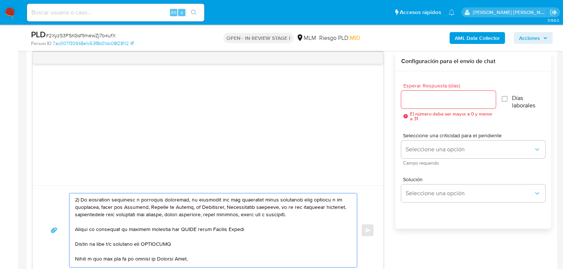
click at [75, 229] on textarea at bounding box center [211, 231] width 273 height 74
drag, startPoint x: 247, startPoint y: 229, endPoint x: 135, endPoint y: 231, distance: 112.0
click at [135, 231] on textarea at bounding box center [211, 231] width 273 height 74
click at [80, 246] on textarea at bounding box center [211, 231] width 273 height 74
click at [119, 243] on textarea at bounding box center [211, 231] width 273 height 74
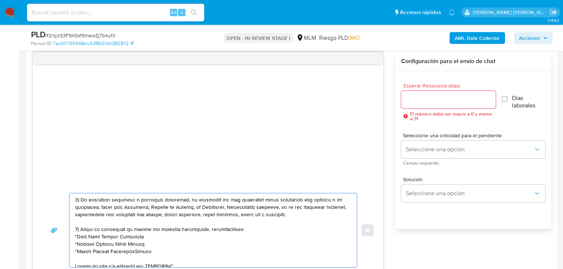
click at [132, 252] on textarea at bounding box center [211, 231] width 273 height 74
click at [129, 252] on textarea at bounding box center [211, 231] width 273 height 74
click at [174, 251] on textarea at bounding box center [211, 231] width 273 height 74
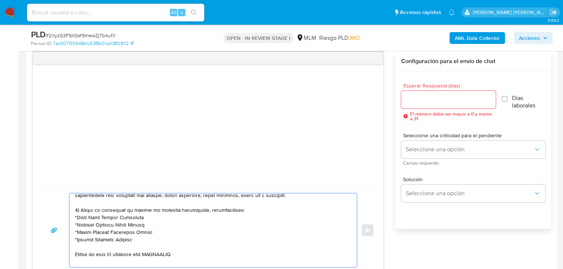
scroll to position [89, 0]
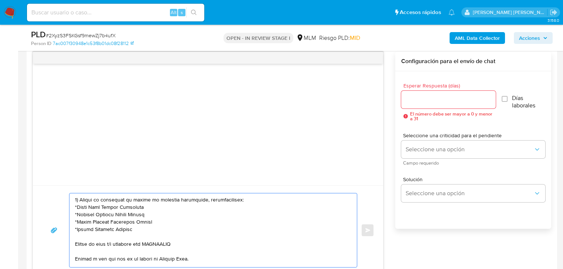
click at [74, 242] on div at bounding box center [211, 231] width 284 height 74
click at [75, 243] on textarea at bounding box center [211, 231] width 273 height 74
click at [168, 245] on textarea at bounding box center [211, 231] width 273 height 74
paste textarea "Mariana Oliva Salinas"
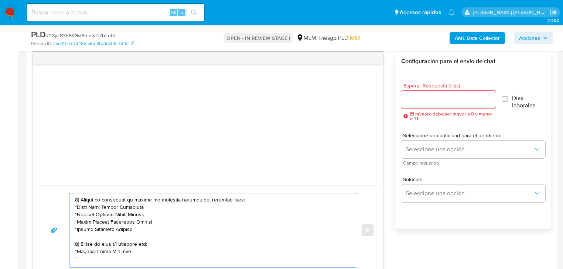
paste textarea "Yureli Bautista Benitez"
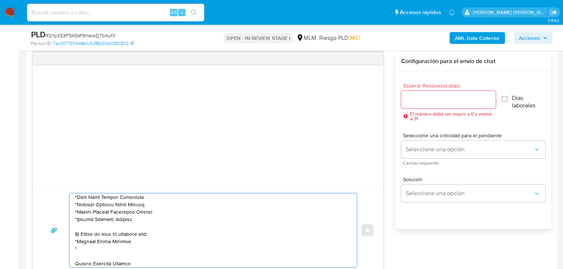
click at [75, 262] on textarea at bounding box center [211, 231] width 273 height 74
click at [130, 251] on textarea at bounding box center [211, 231] width 273 height 74
paste textarea "Juan Francisco Romo Hernandez"
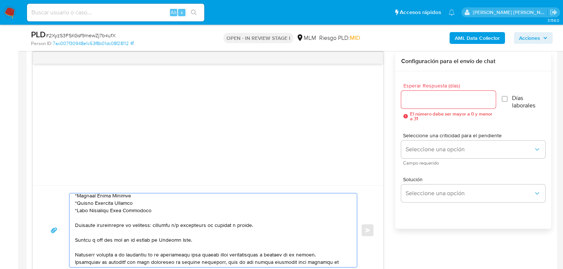
scroll to position [158, 0]
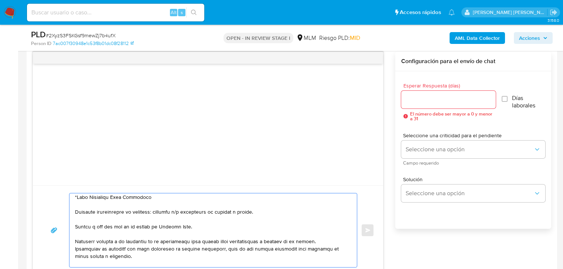
click at [76, 225] on textarea at bounding box center [211, 231] width 273 height 74
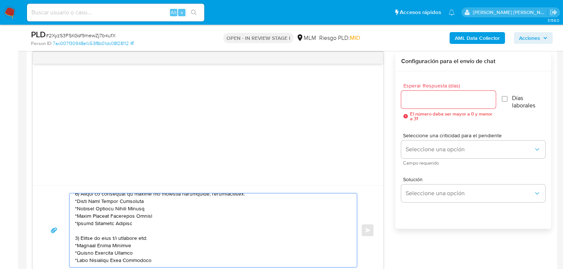
scroll to position [128, 0]
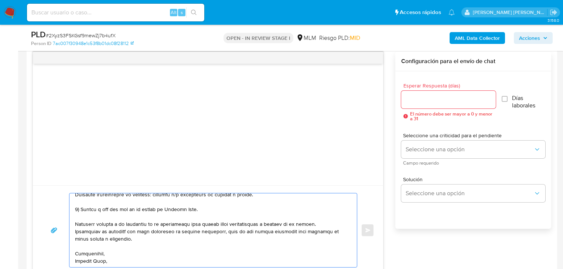
click at [79, 263] on textarea at bounding box center [211, 231] width 273 height 74
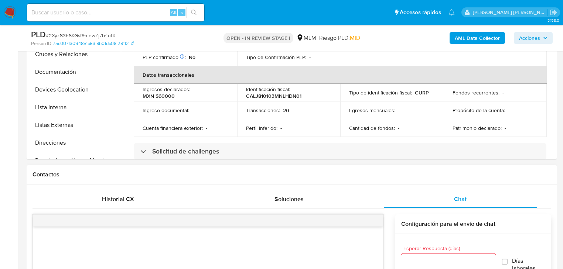
scroll to position [325, 0]
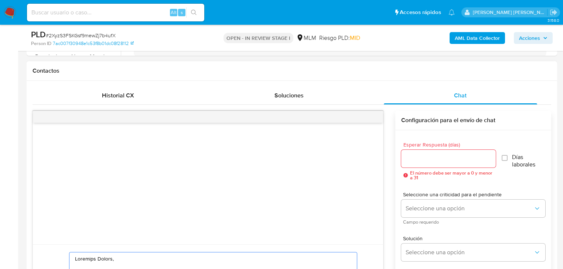
type textarea "Estimada Janett, Te comunicamos que se ha identificado un cambio en el uso habi…"
click at [428, 160] on input "Esperar Respuesta (días)" at bounding box center [448, 159] width 95 height 10
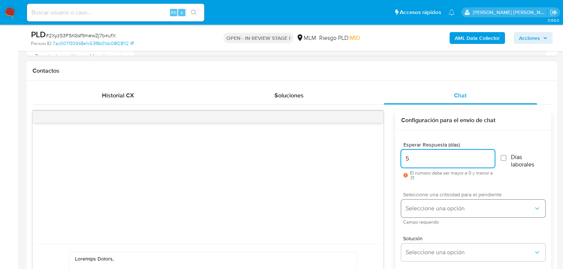
type input "5"
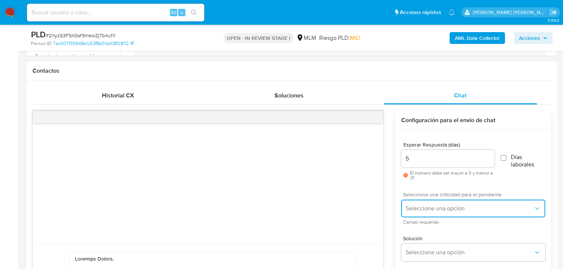
drag, startPoint x: 422, startPoint y: 207, endPoint x: 423, endPoint y: 214, distance: 7.1
click at [422, 207] on span "Seleccione una opción" at bounding box center [470, 208] width 128 height 7
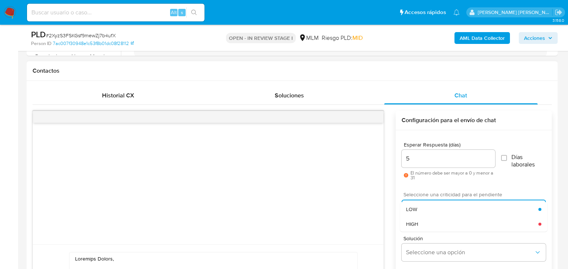
click at [419, 224] on div "HIGH" at bounding box center [472, 224] width 132 height 15
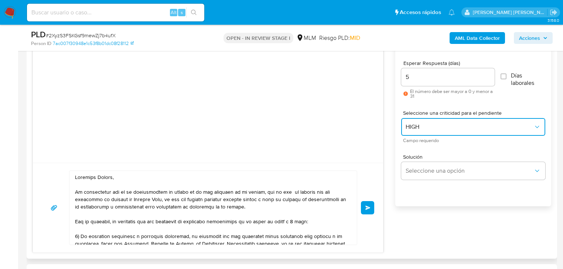
scroll to position [443, 0]
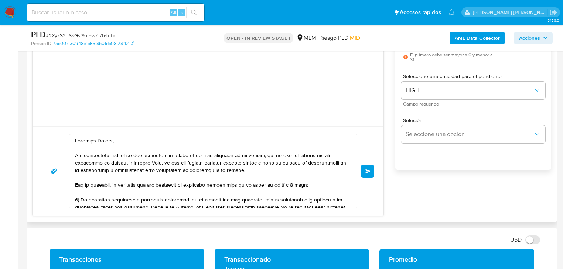
click at [368, 167] on button "Enviar" at bounding box center [367, 171] width 13 height 13
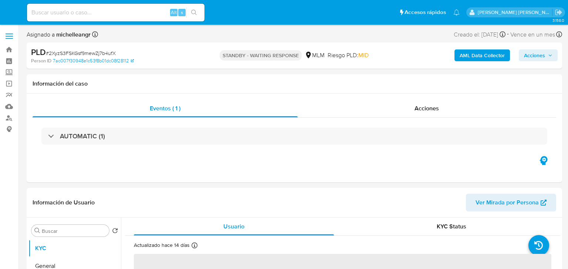
select select "10"
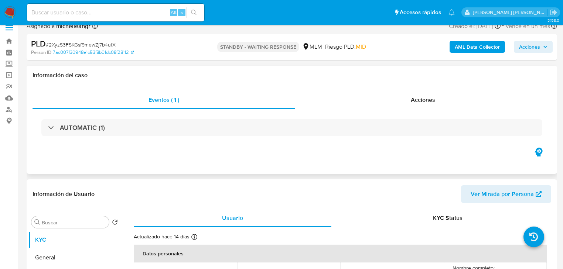
scroll to position [59, 0]
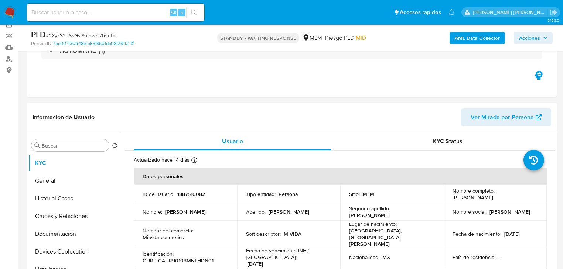
click at [81, 11] on input at bounding box center [115, 13] width 177 height 10
paste input "2284479709"
type input "2284479709"
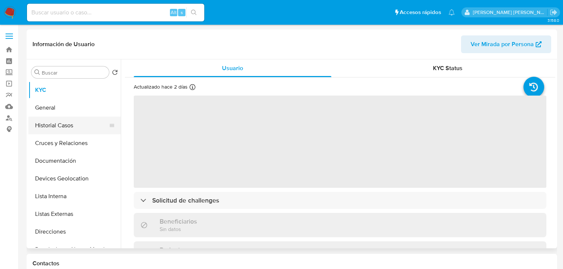
click at [67, 131] on button "Historial Casos" at bounding box center [71, 126] width 86 height 18
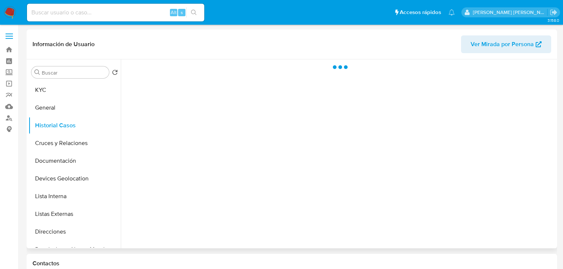
select select "10"
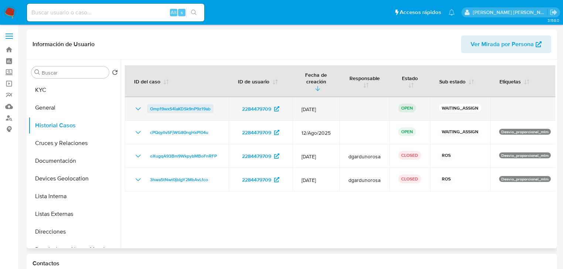
click at [168, 105] on span "Omp19wxS4iaKDSk9nP9z19ab" at bounding box center [180, 109] width 61 height 9
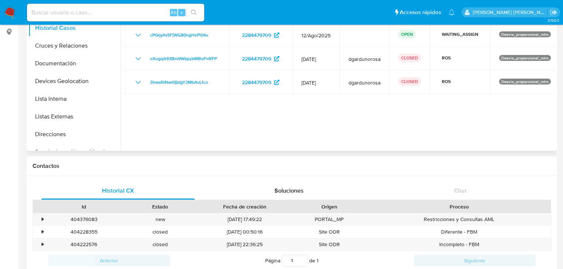
scroll to position [30, 0]
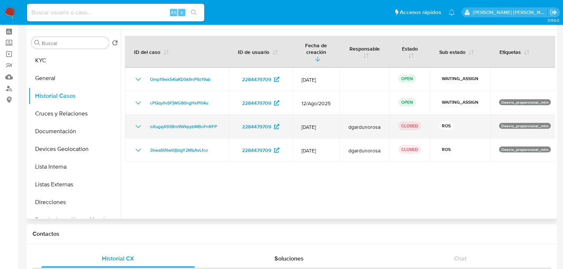
click at [139, 122] on icon "Mostrar/Ocultar" at bounding box center [138, 126] width 9 height 9
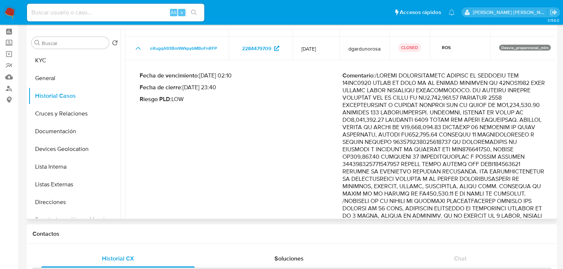
scroll to position [89, 0]
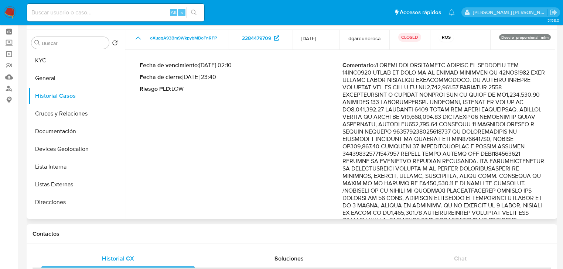
drag, startPoint x: 508, startPoint y: 58, endPoint x: 539, endPoint y: 77, distance: 36.5
click at [539, 77] on p "Comentario :" at bounding box center [444, 184] width 203 height 244
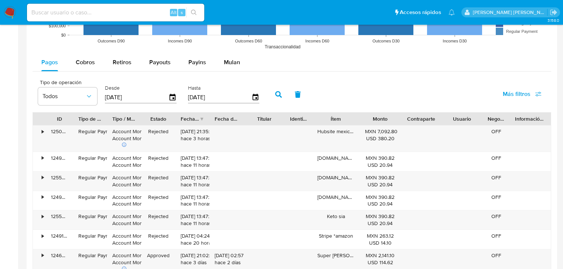
scroll to position [562, 0]
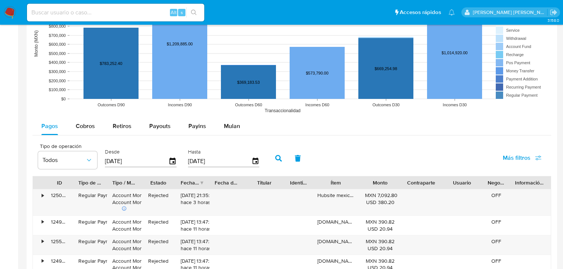
drag, startPoint x: 234, startPoint y: 124, endPoint x: 200, endPoint y: 137, distance: 36.5
click at [234, 124] on span "Mulan" at bounding box center [232, 126] width 16 height 8
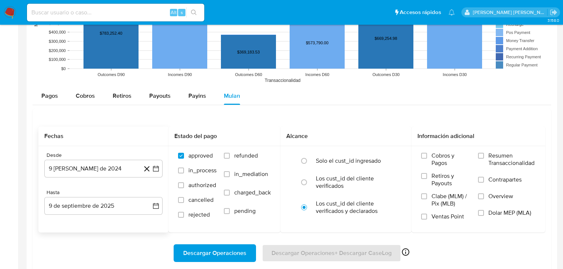
scroll to position [621, 0]
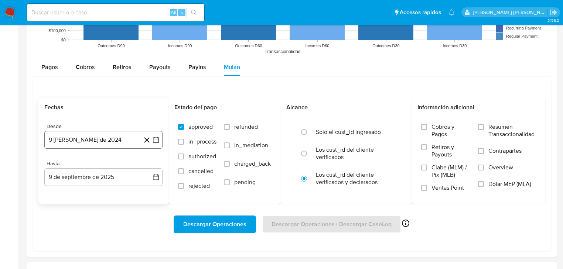
click at [103, 140] on button "9 [PERSON_NAME] de 2024" at bounding box center [103, 140] width 118 height 18
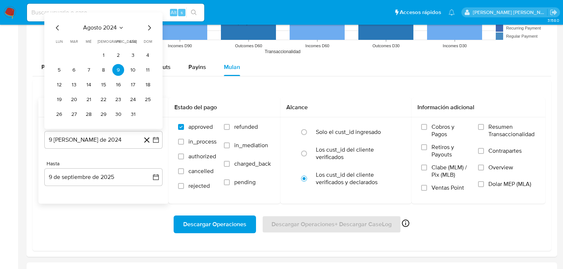
click at [114, 24] on span "agosto 2024" at bounding box center [100, 27] width 34 height 7
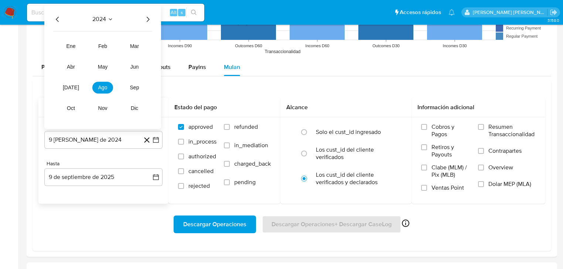
click at [147, 19] on icon "Año siguiente" at bounding box center [147, 19] width 9 height 9
click at [74, 88] on span "[DATE]" at bounding box center [71, 88] width 16 height 6
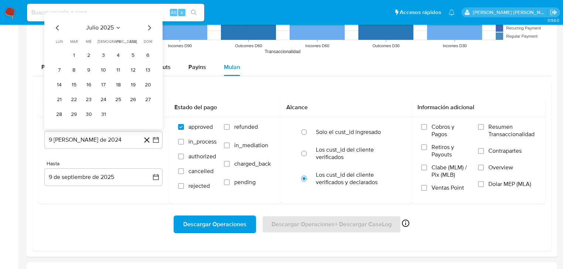
click at [77, 53] on button "1" at bounding box center [74, 56] width 12 height 12
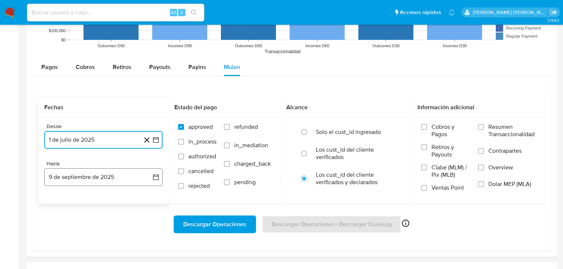
click at [84, 174] on button "9 de septiembre de 2025" at bounding box center [103, 177] width 118 height 18
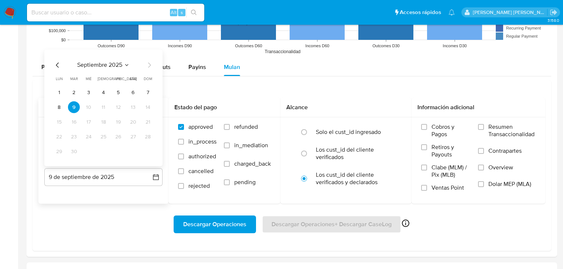
click at [59, 64] on icon "Mes anterior" at bounding box center [57, 65] width 9 height 9
click at [102, 153] on button "31" at bounding box center [104, 152] width 12 height 12
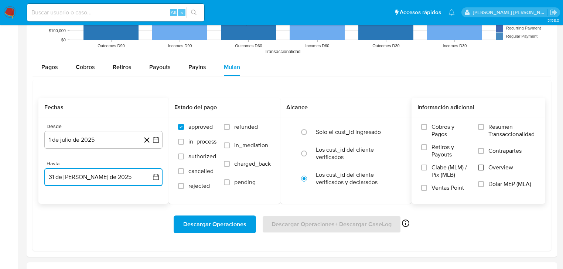
click at [483, 168] on input "Overview" at bounding box center [481, 168] width 6 height 6
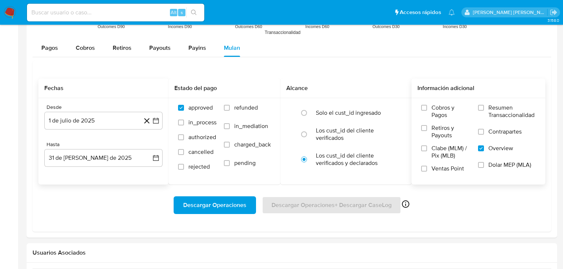
scroll to position [650, 0]
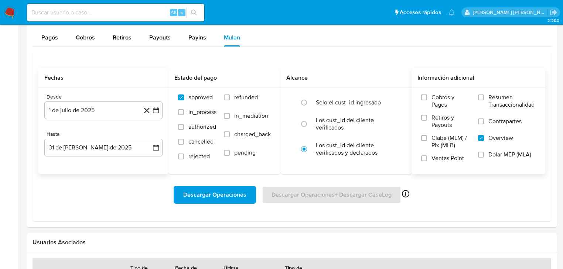
click at [219, 195] on span "Descargar Operaciones" at bounding box center [214, 195] width 63 height 16
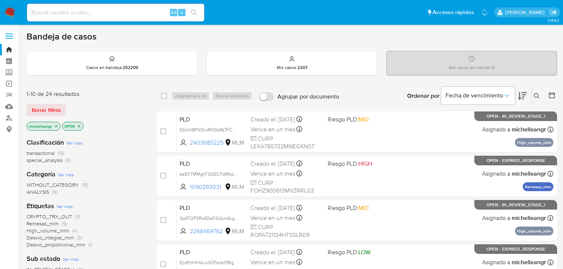
click at [55, 126] on icon "close-filter" at bounding box center [56, 126] width 4 height 4
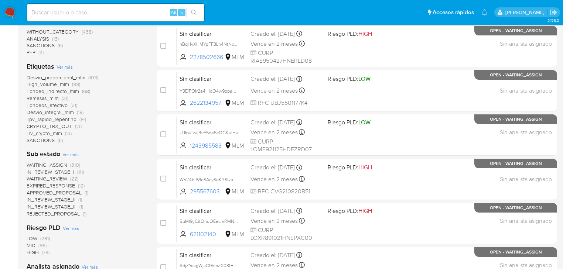
scroll to position [177, 0]
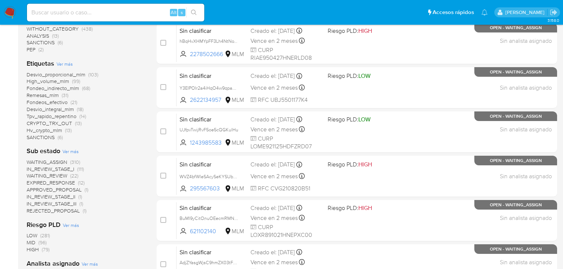
click at [53, 163] on span "WAITING_ASSIGN" at bounding box center [47, 162] width 41 height 7
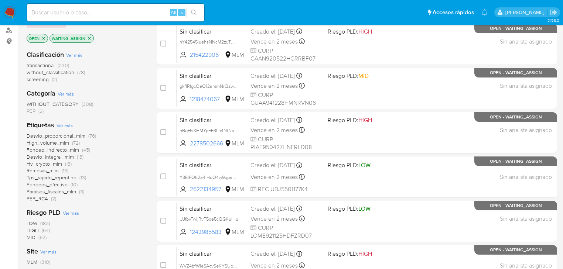
scroll to position [89, 0]
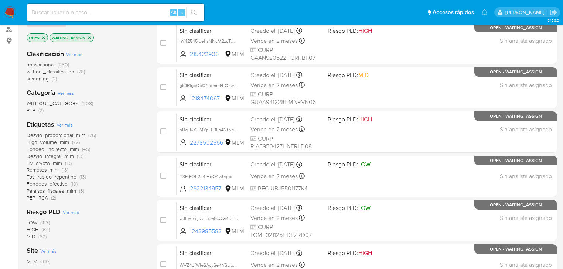
click at [91, 37] on icon "close-filter" at bounding box center [89, 37] width 4 height 4
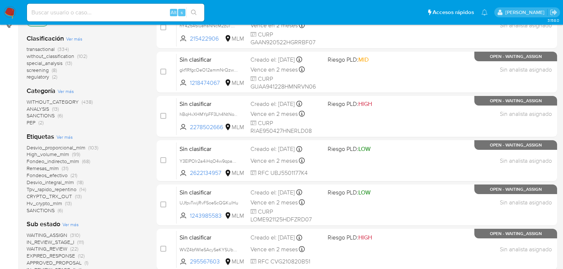
scroll to position [118, 0]
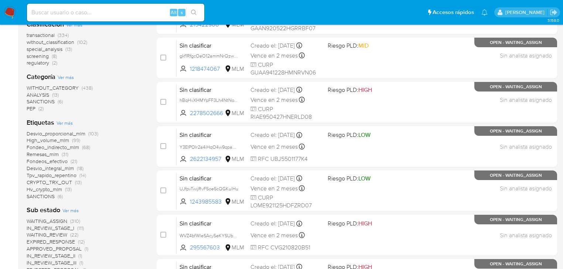
click at [56, 222] on span "WAITING_ASSIGN" at bounding box center [47, 221] width 41 height 7
